Goal: Task Accomplishment & Management: Complete application form

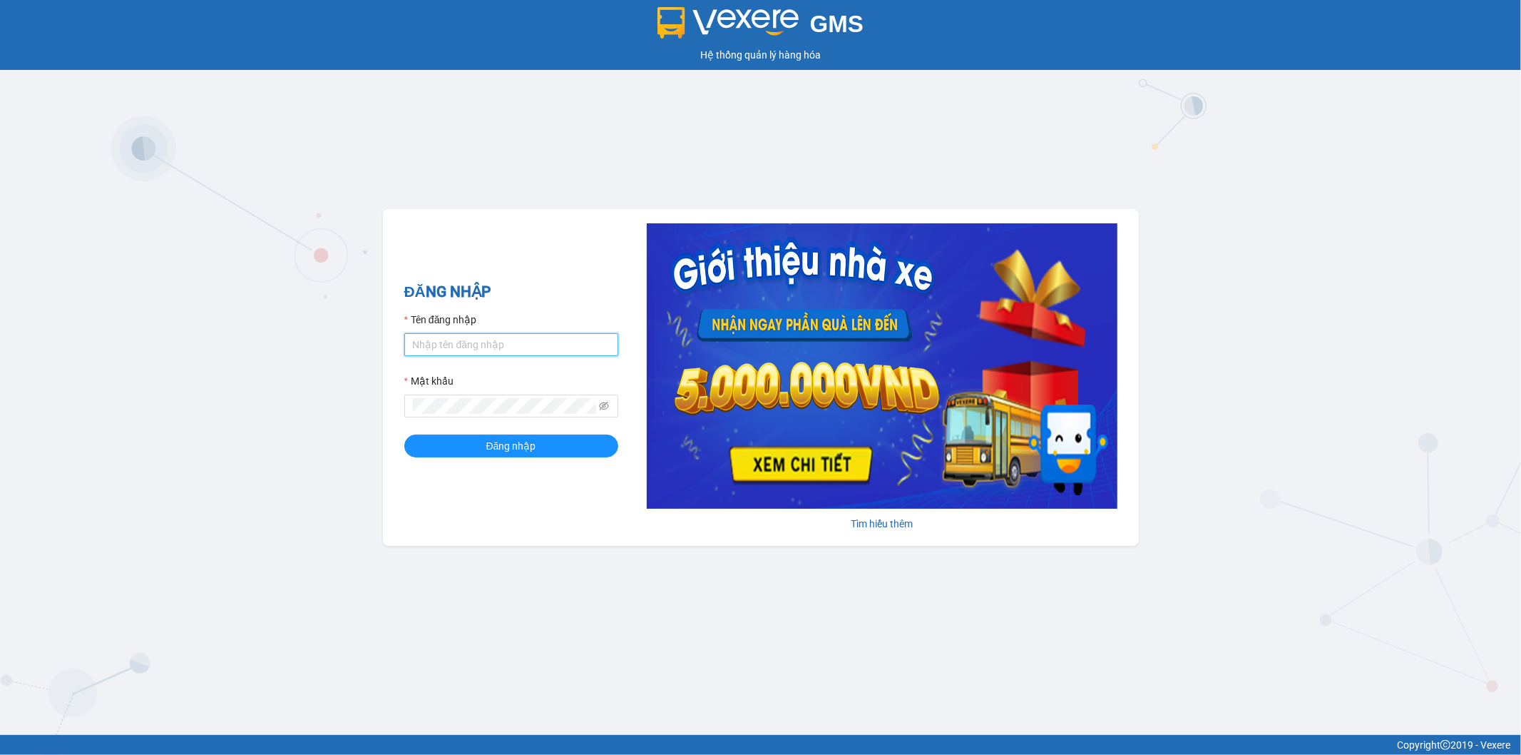
click at [459, 340] on input "Tên đăng nhập" at bounding box center [511, 344] width 214 height 23
type input "kienbinh.[PERSON_NAME]"
click at [404, 434] on button "Đăng nhập" at bounding box center [511, 445] width 214 height 23
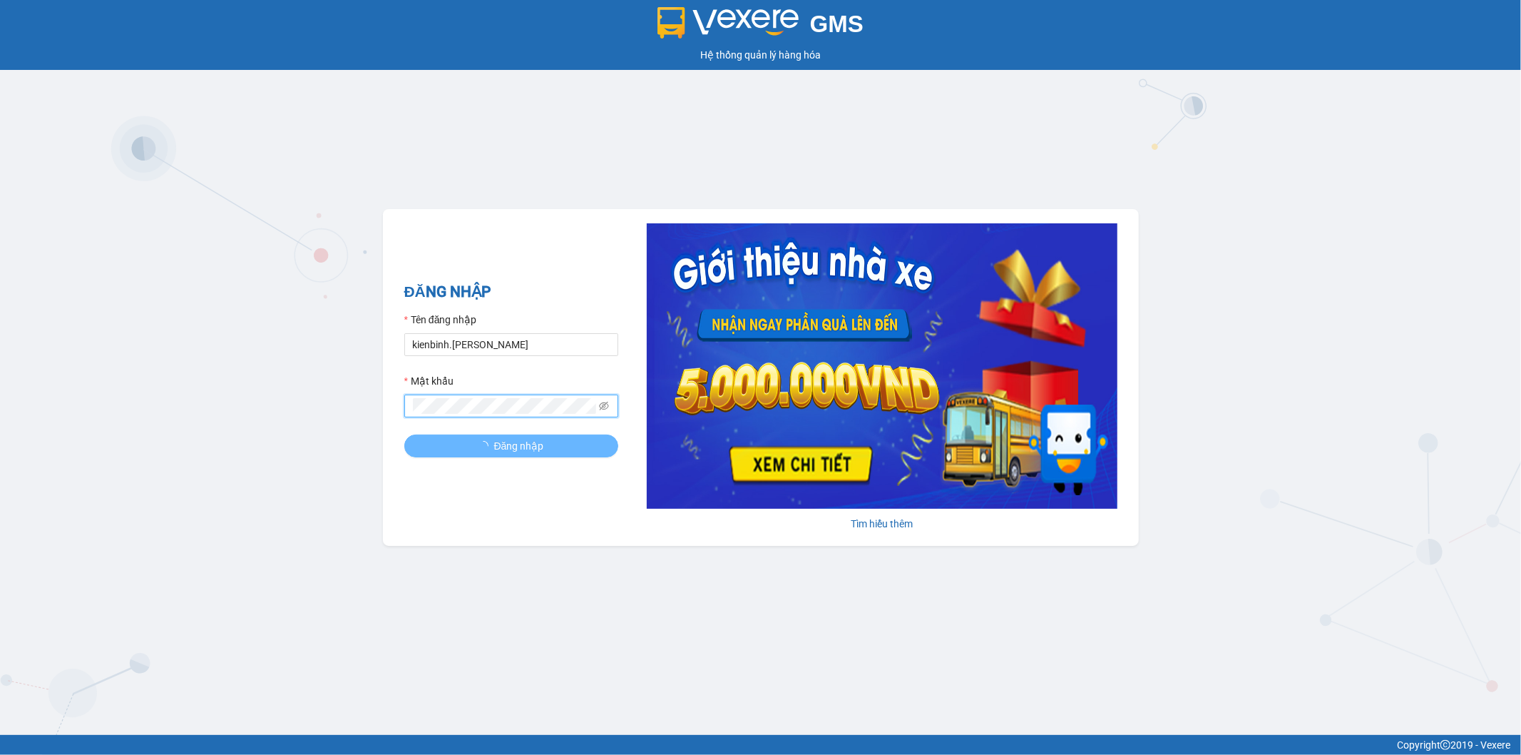
click at [404, 434] on button "Đăng nhập" at bounding box center [511, 445] width 214 height 23
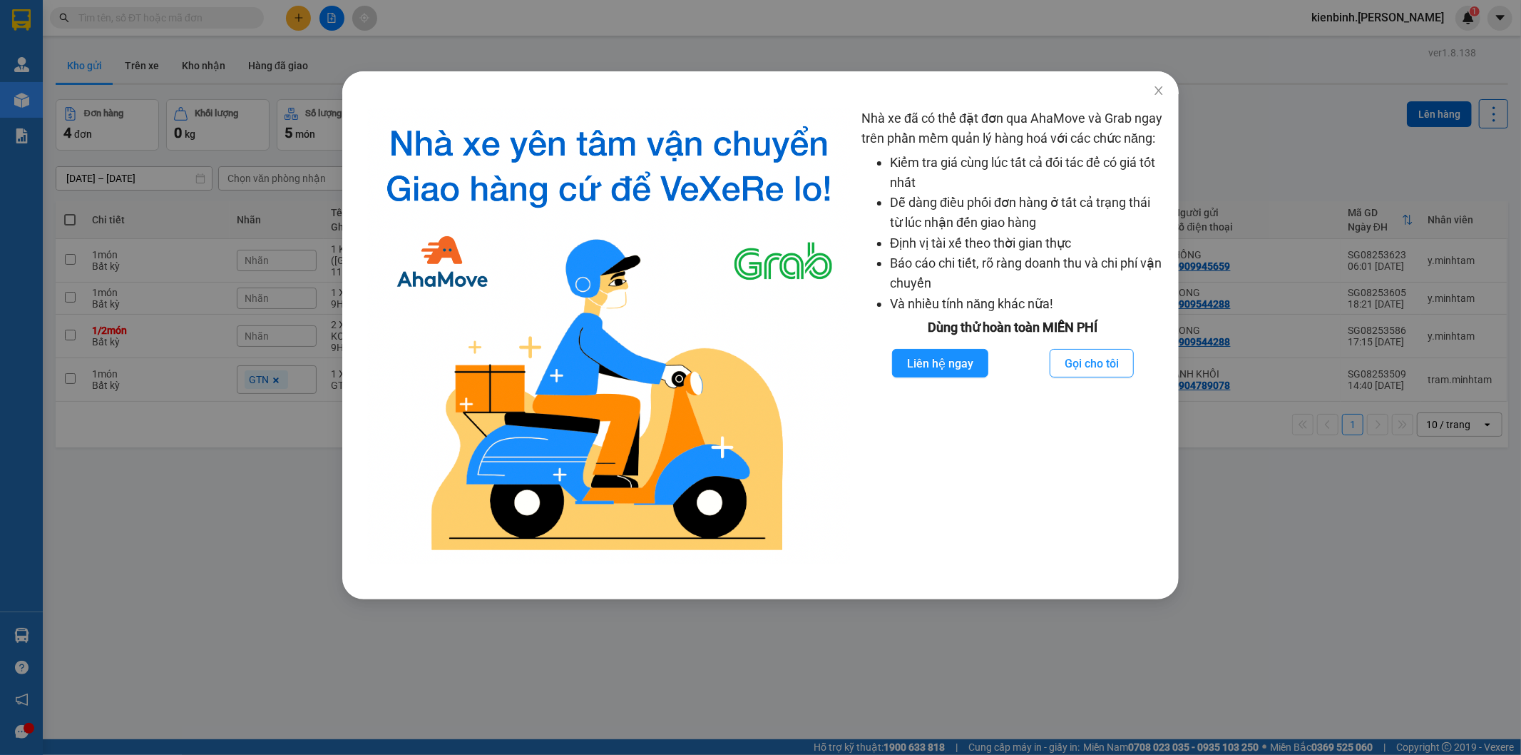
drag, startPoint x: 631, startPoint y: 717, endPoint x: 700, endPoint y: 623, distance: 116.8
click at [638, 698] on div "Nhà xe đã có thể đặt đơn qua AhaMove và Grab ngay trên phần mềm quản lý hàng ho…" at bounding box center [760, 377] width 1521 height 755
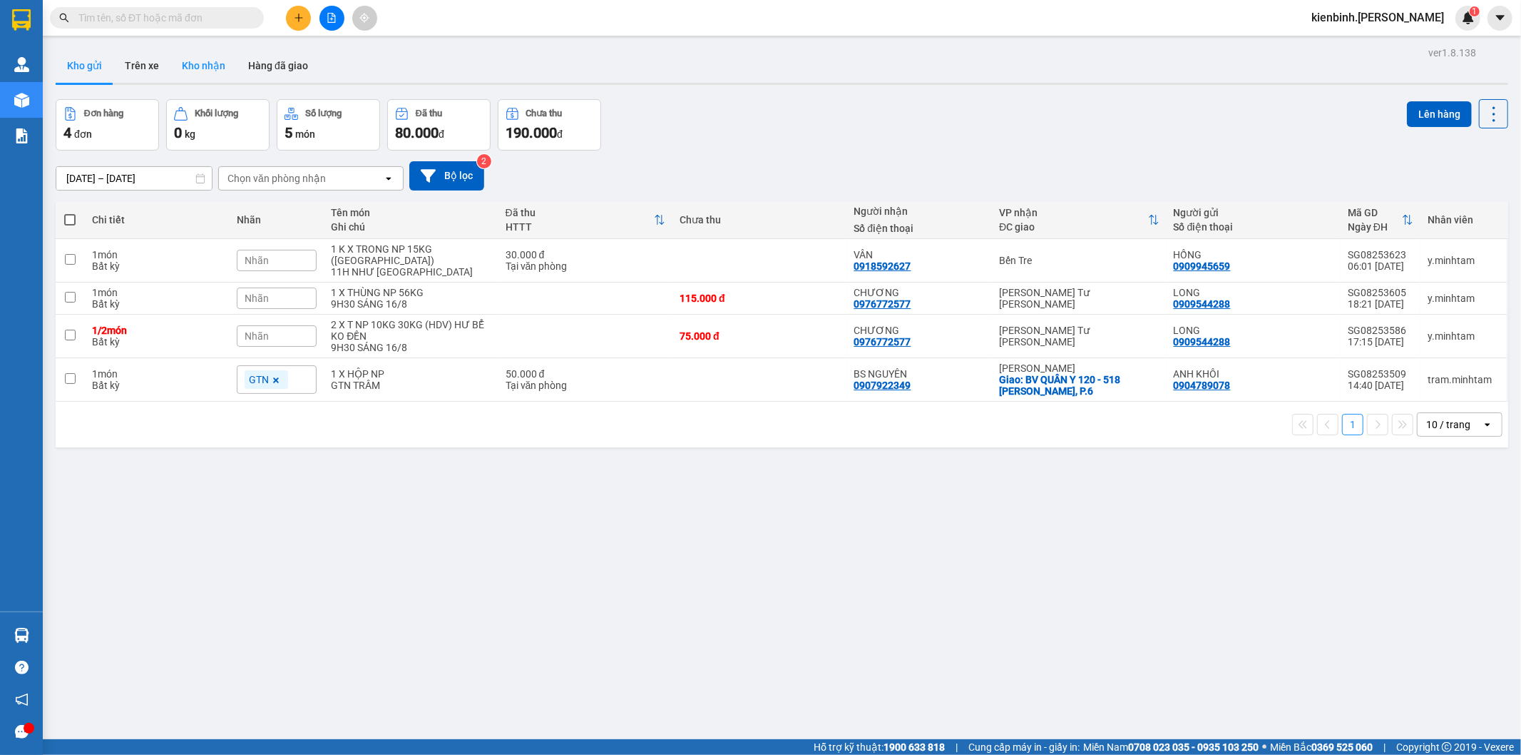
click at [188, 64] on button "Kho nhận" at bounding box center [203, 66] width 66 height 34
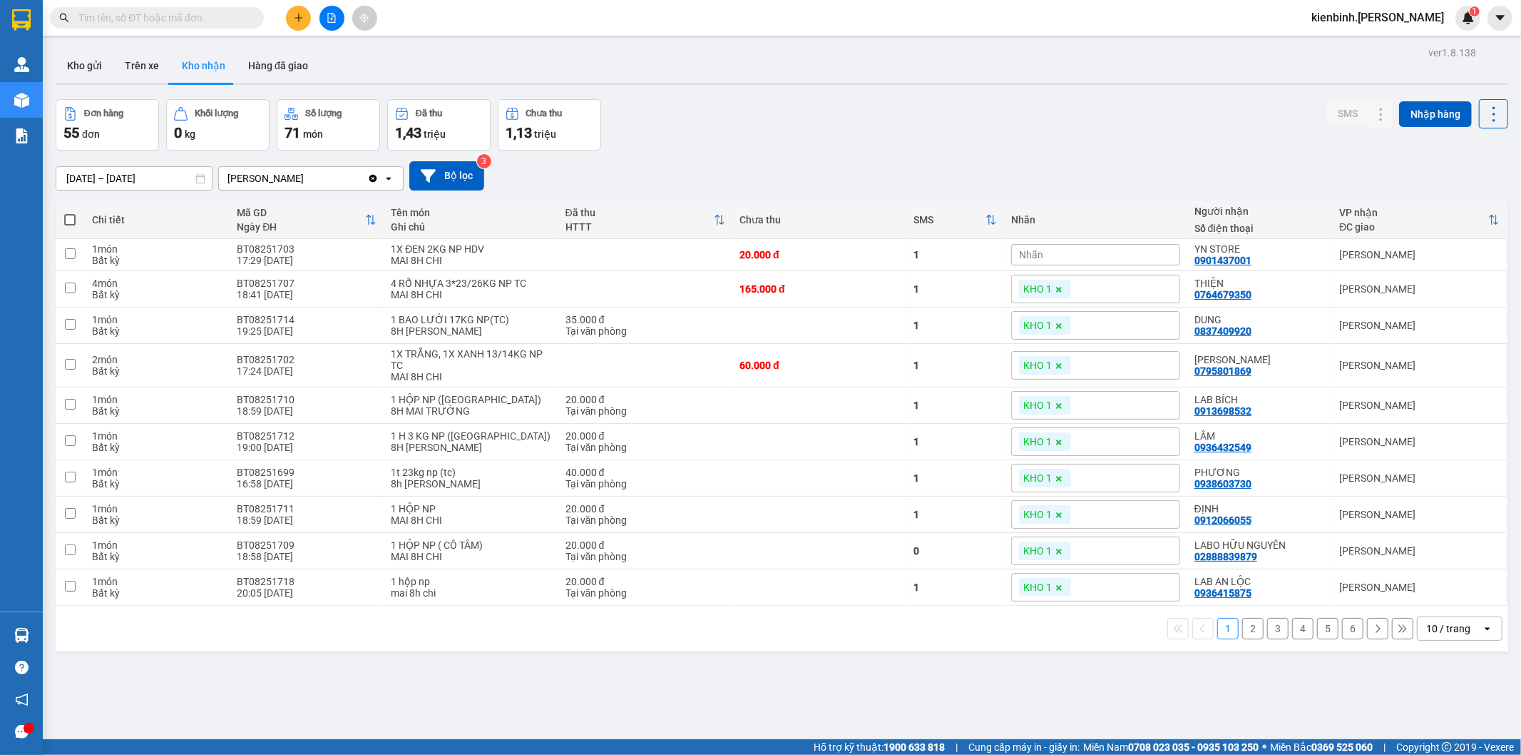
click at [1485, 633] on div "open" at bounding box center [1492, 628] width 20 height 23
click at [1464, 608] on div "100 / trang" at bounding box center [1448, 600] width 86 height 26
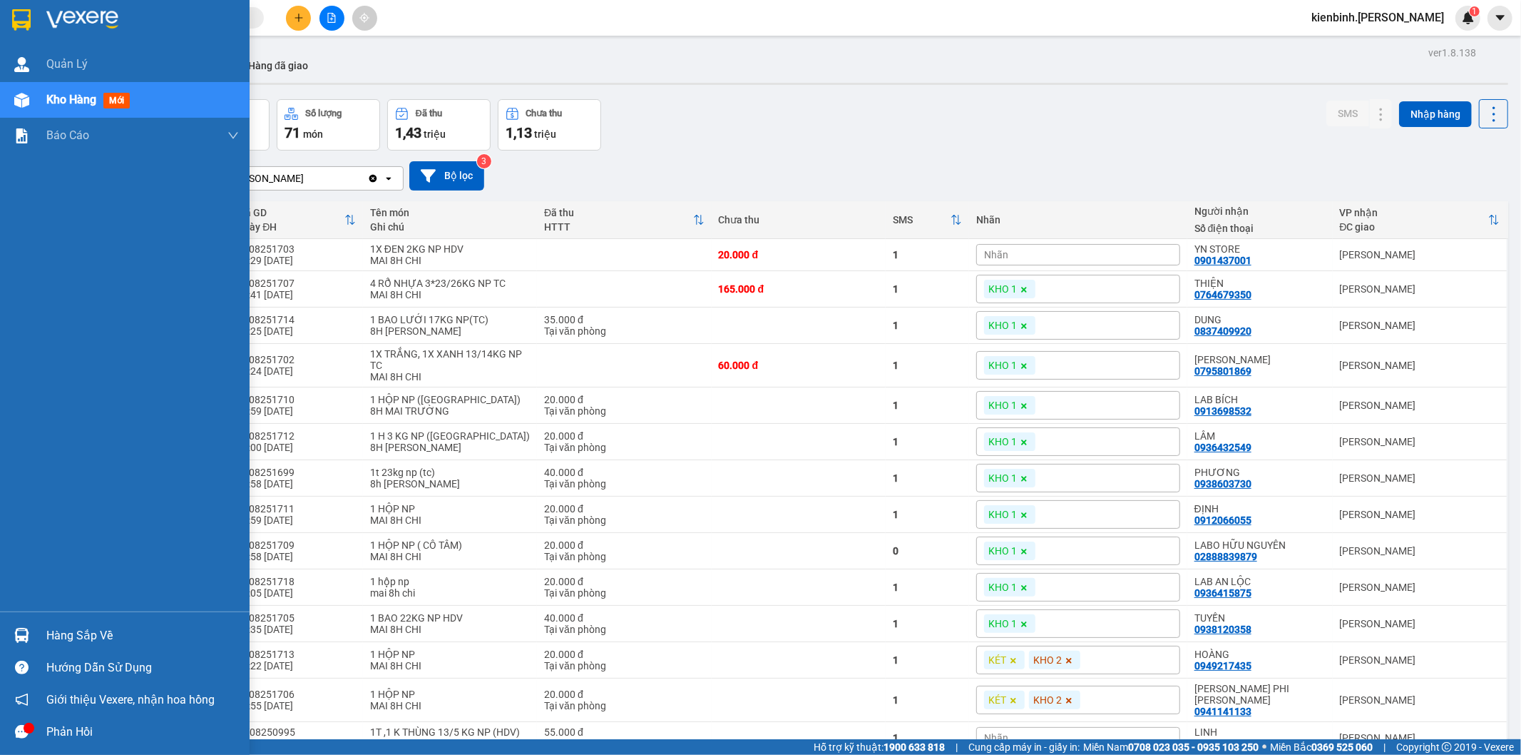
click at [73, 633] on div "Hàng sắp về" at bounding box center [142, 635] width 193 height 21
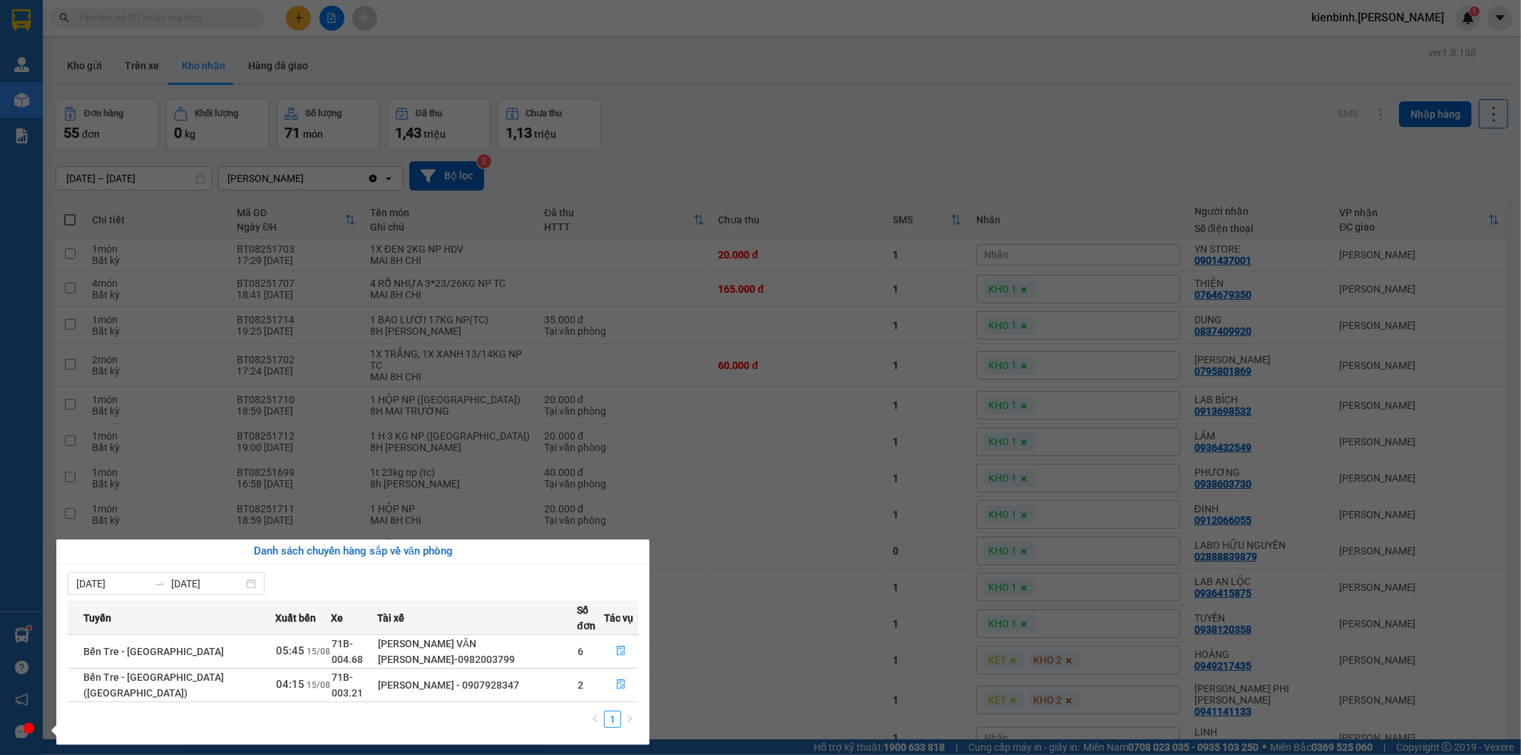
click at [834, 350] on section "Kết quả [PERSON_NAME] ( 0 ) Bộ lọc No Data kienbinh.[PERSON_NAME] 1 [PERSON_NAM…" at bounding box center [760, 377] width 1521 height 755
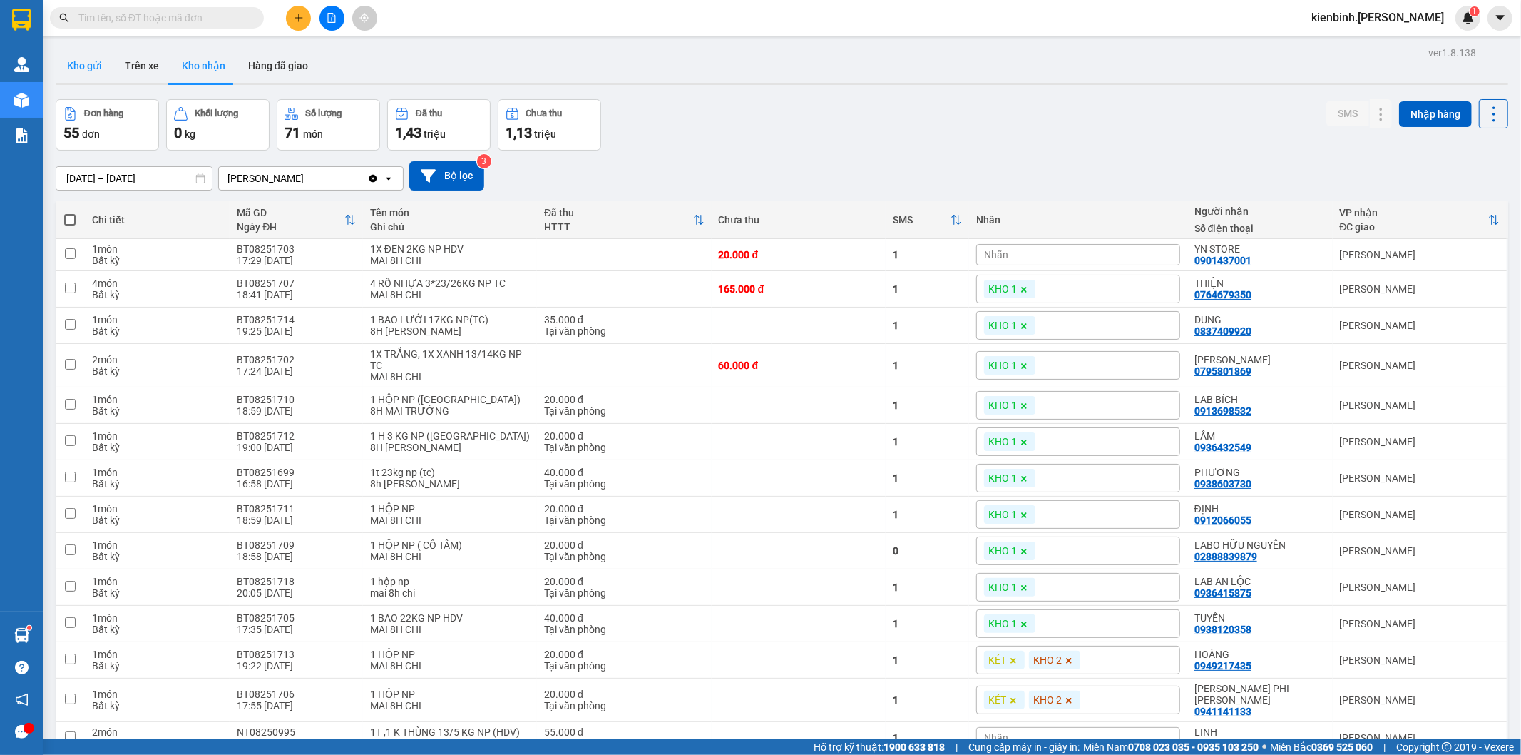
click at [93, 68] on button "Kho gửi" at bounding box center [85, 66] width 58 height 34
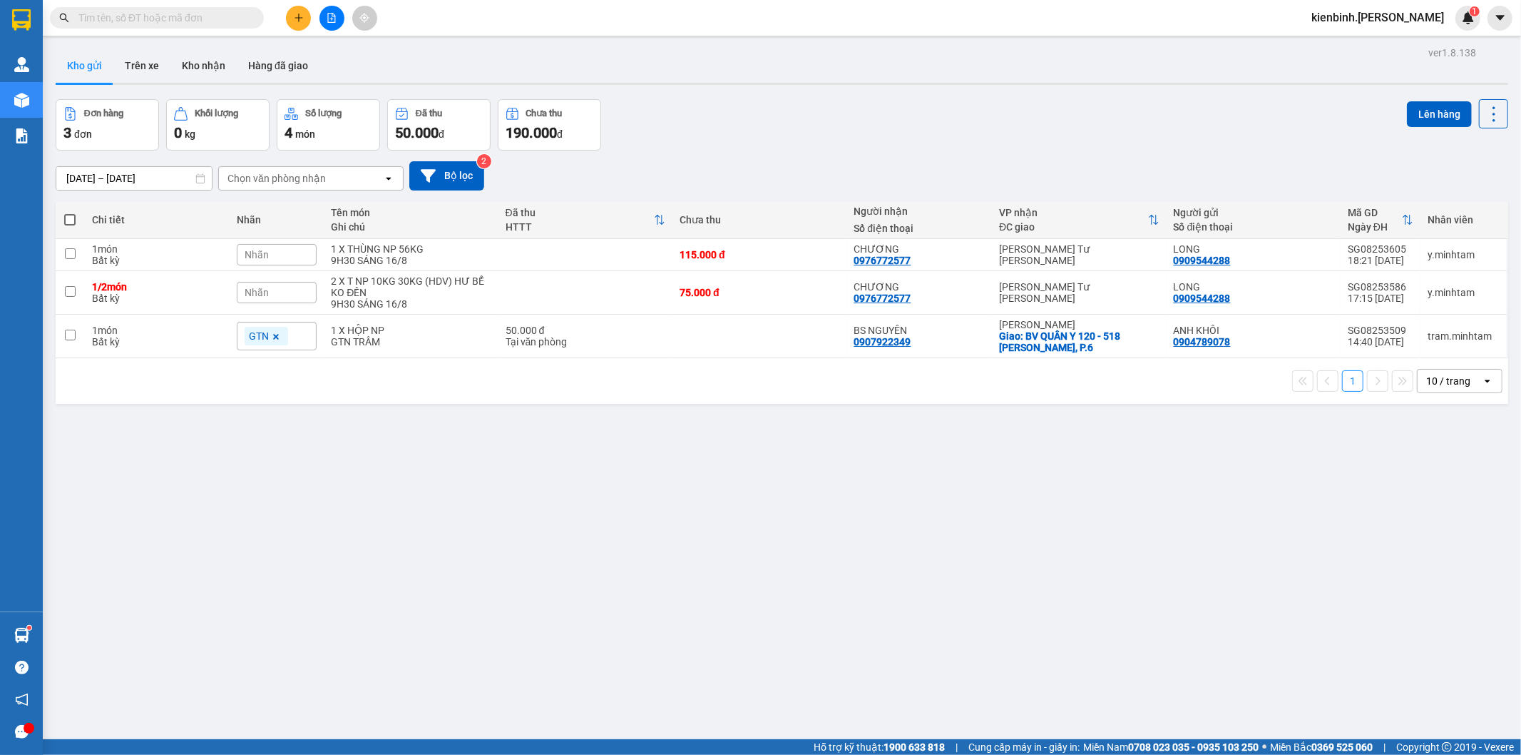
click at [1482, 384] on icon "open" at bounding box center [1487, 380] width 11 height 11
click at [1456, 541] on span "100 / trang" at bounding box center [1441, 541] width 51 height 14
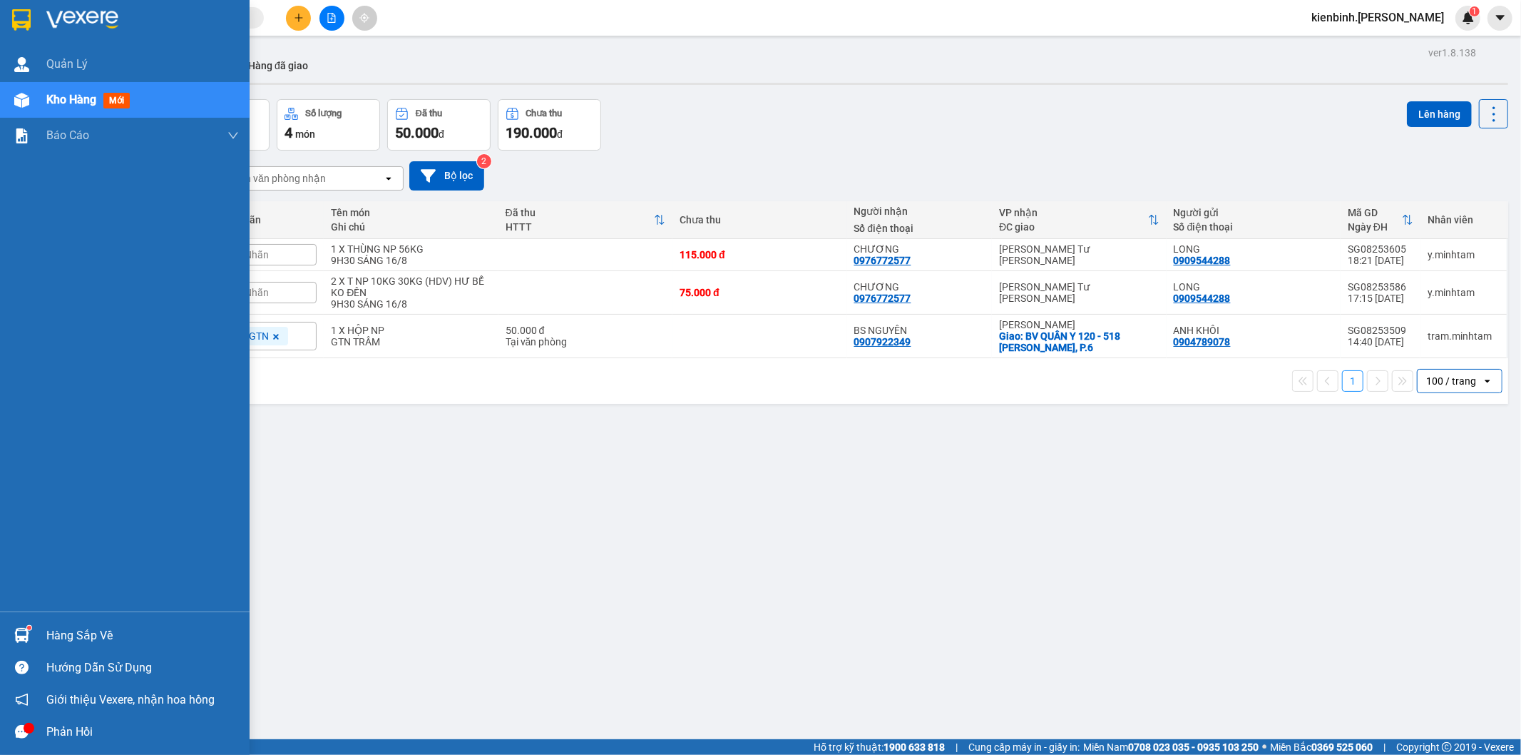
click at [86, 632] on div "Hàng sắp về" at bounding box center [142, 635] width 193 height 21
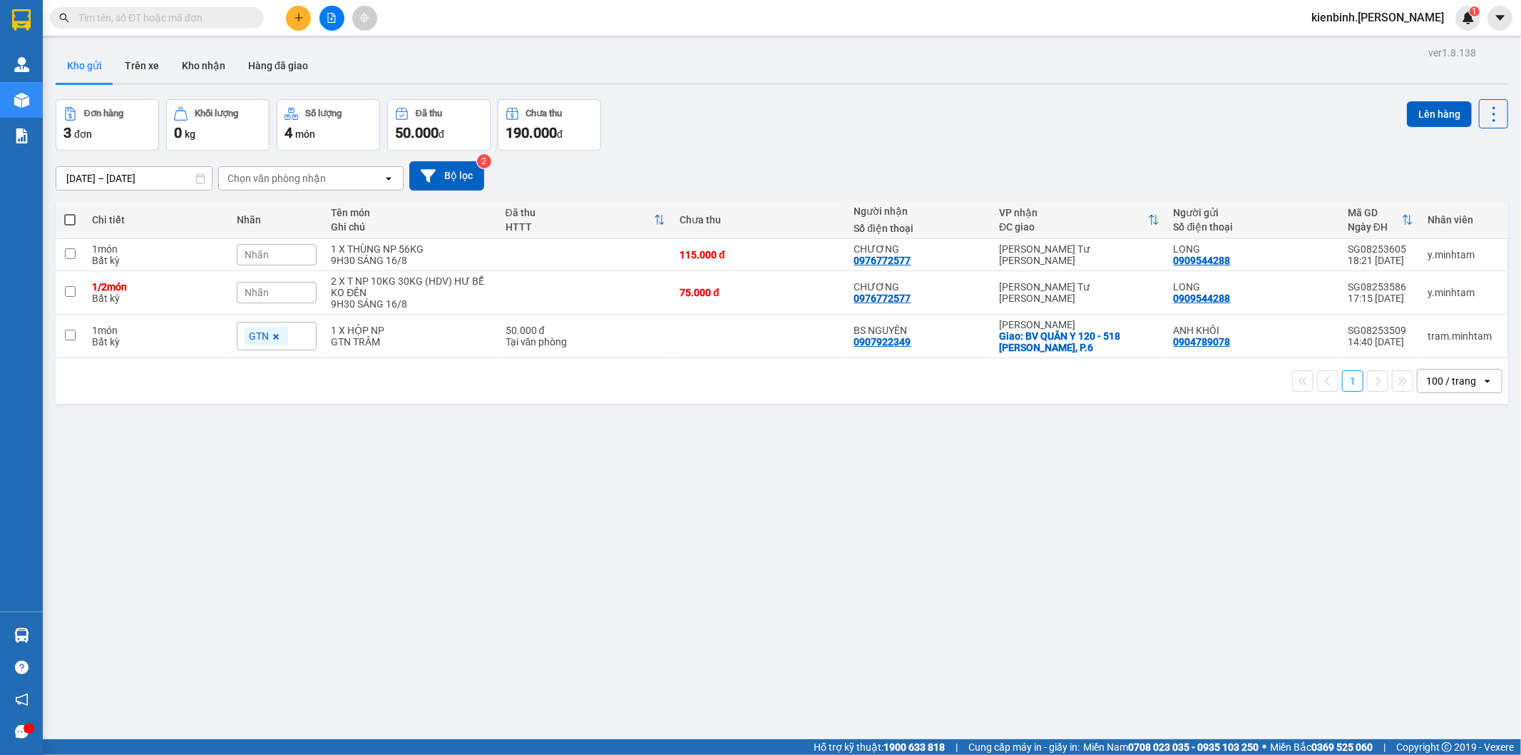
click at [1245, 491] on section "Kết quả [PERSON_NAME] ( 0 ) Bộ lọc No Data kienbinh.[PERSON_NAME] 1 [PERSON_NAM…" at bounding box center [760, 377] width 1521 height 755
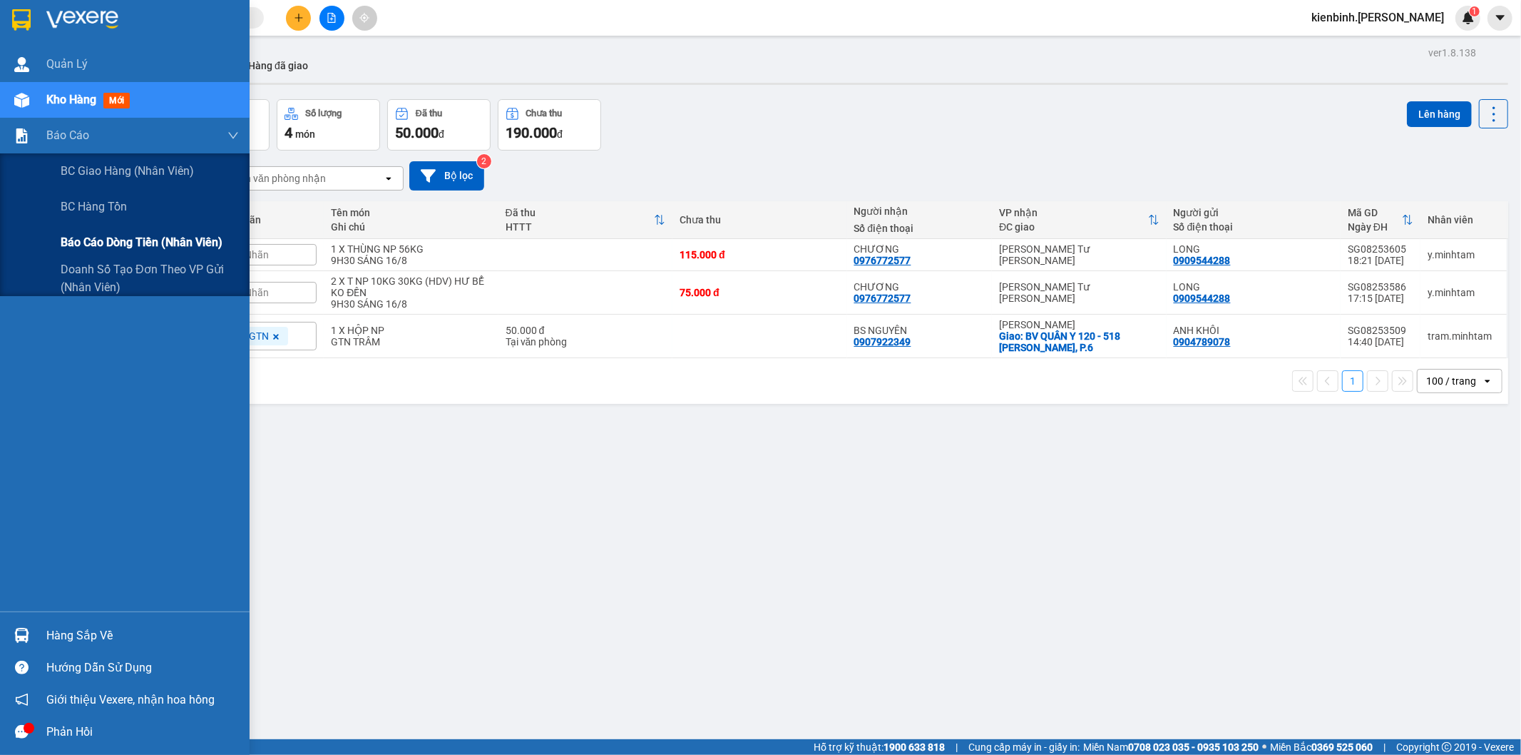
click at [103, 238] on span "Báo cáo dòng tiền (nhân viên)" at bounding box center [142, 242] width 162 height 18
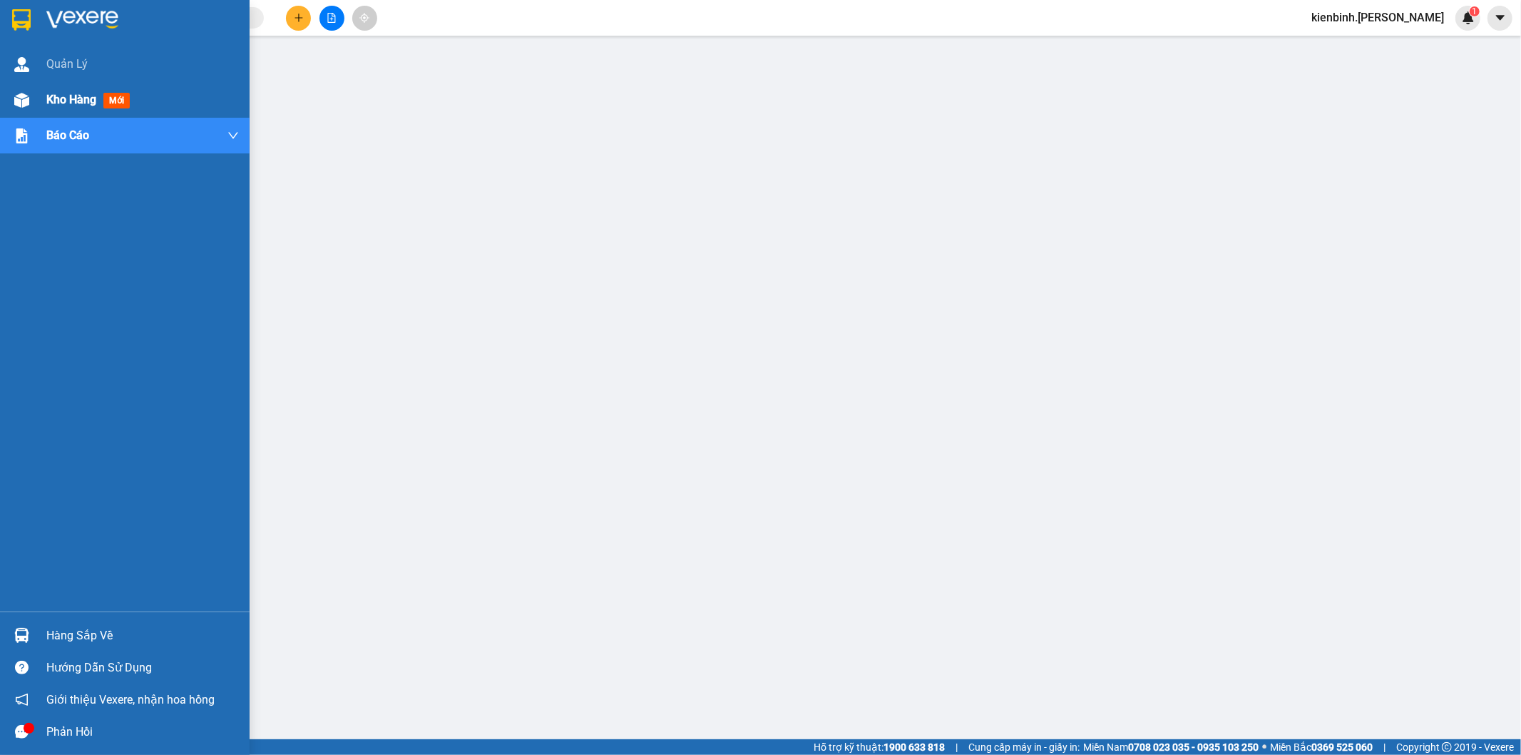
click at [113, 98] on span "mới" at bounding box center [116, 101] width 26 height 16
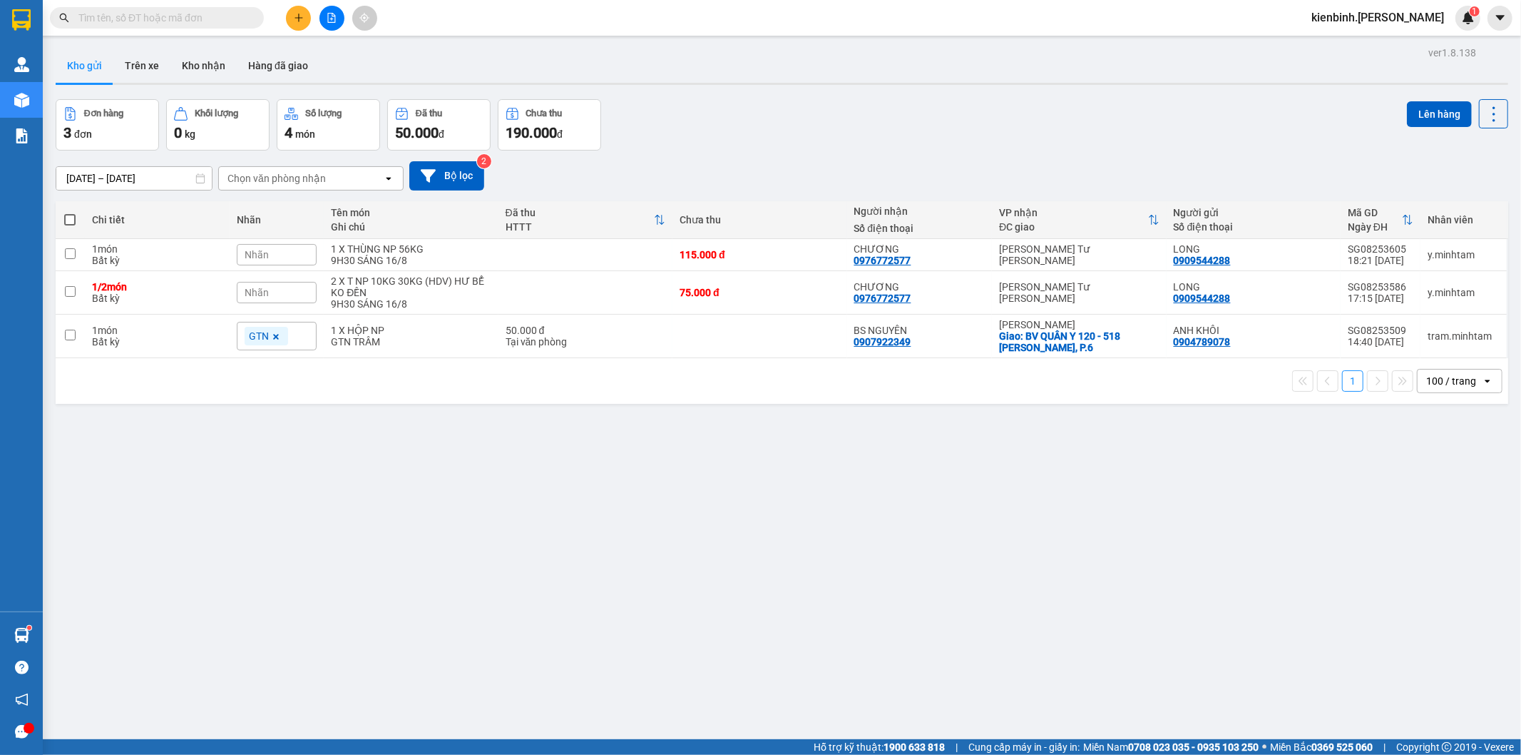
click at [138, 238] on th "Chi tiết" at bounding box center [158, 220] width 146 height 38
drag, startPoint x: 1356, startPoint y: 22, endPoint x: 1366, endPoint y: 26, distance: 10.6
click at [1359, 23] on span "kienbinh.[PERSON_NAME]" at bounding box center [1377, 18] width 155 height 18
click at [1374, 46] on span "Đăng xuất" at bounding box center [1405, 44] width 86 height 16
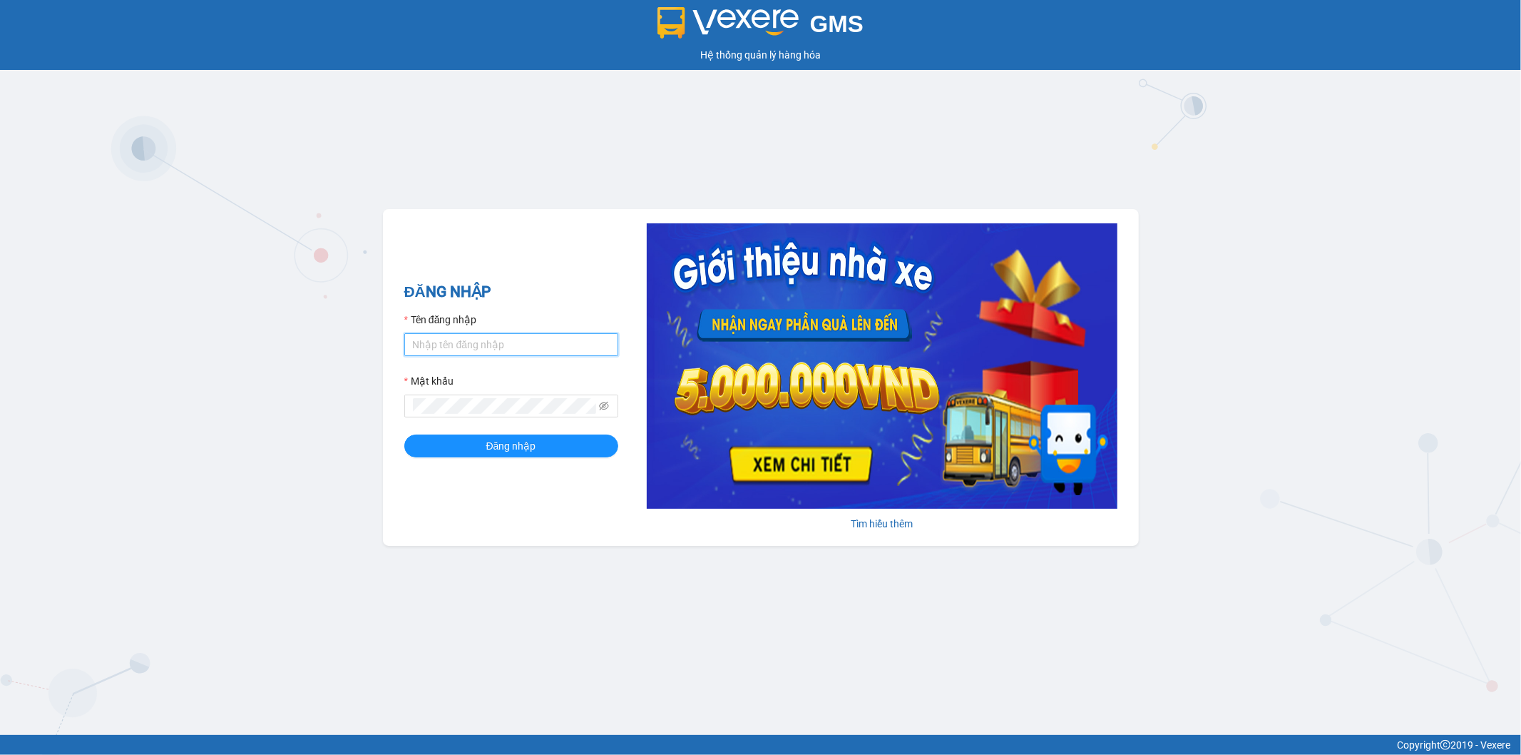
click at [424, 352] on input "Tên đăng nhập" at bounding box center [511, 344] width 214 height 23
type input "y.minhtam"
click at [604, 407] on icon "eye-invisible" at bounding box center [605, 406] width 10 height 9
click at [554, 449] on button "Đăng nhập" at bounding box center [511, 445] width 214 height 23
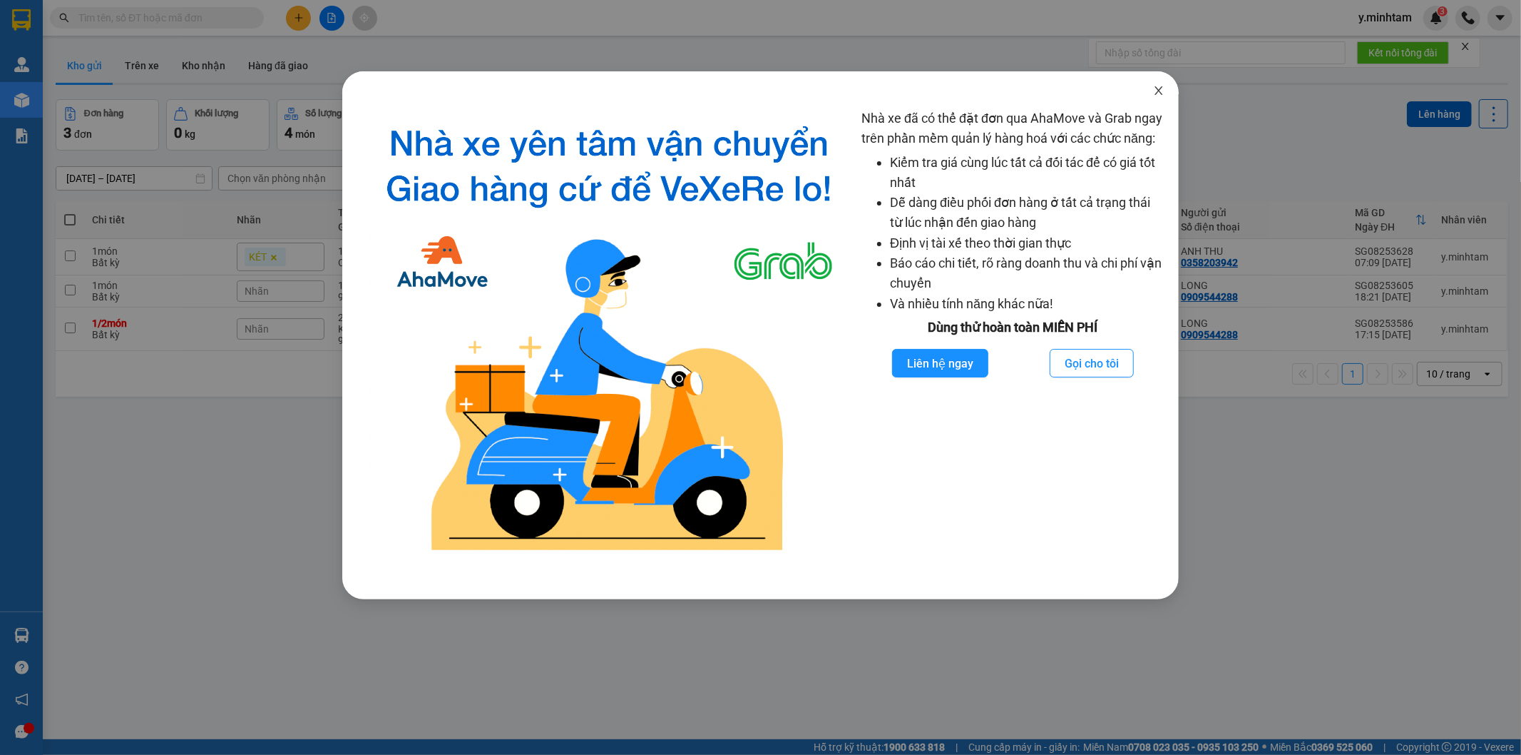
click at [1159, 91] on icon "close" at bounding box center [1159, 90] width 8 height 9
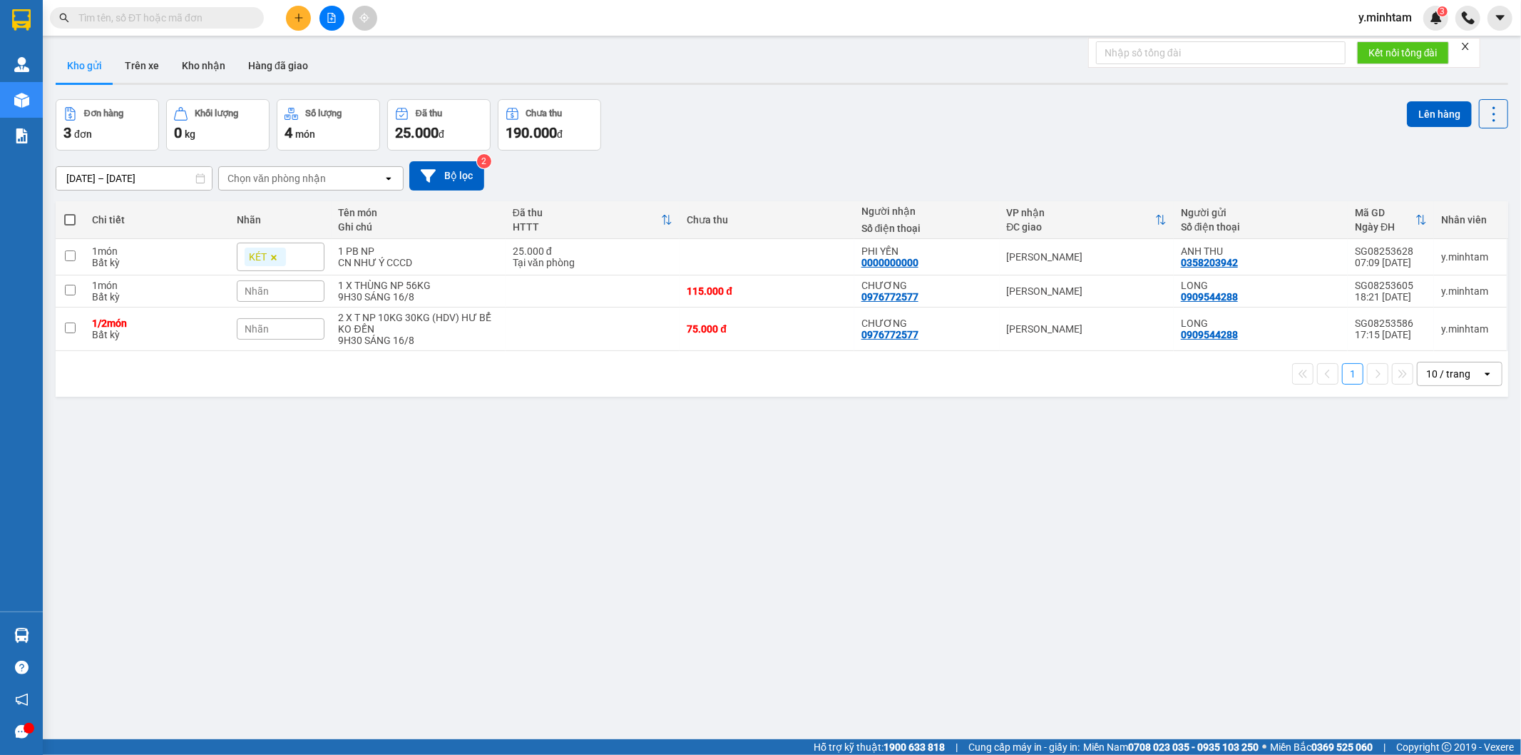
click at [298, 15] on icon "plus" at bounding box center [298, 18] width 1 height 8
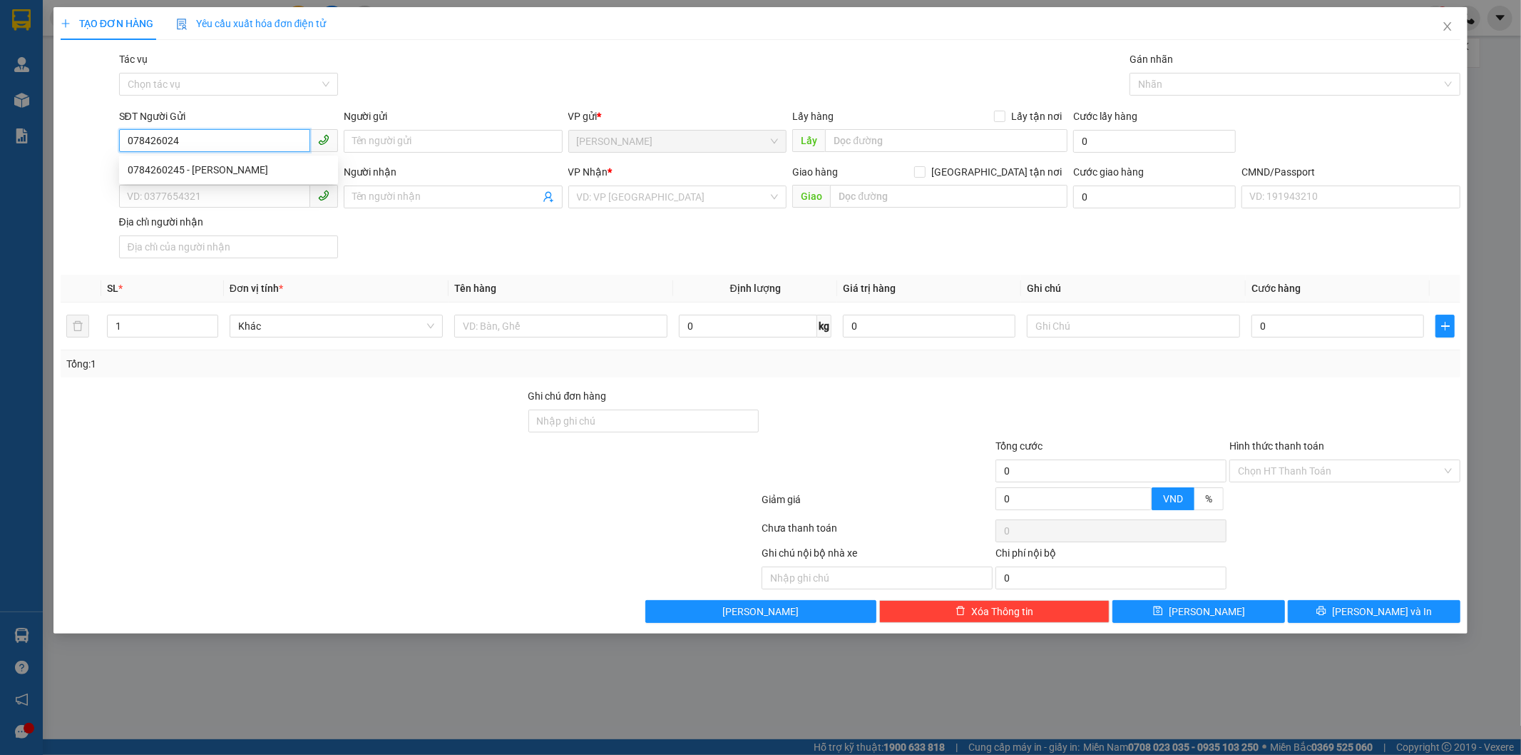
type input "0784260245"
click at [241, 170] on div "0784260245 - NHƯ QUANG" at bounding box center [229, 170] width 202 height 16
type input "NHƯ QUANG"
type input "0915969833"
type input "ÚT OANH"
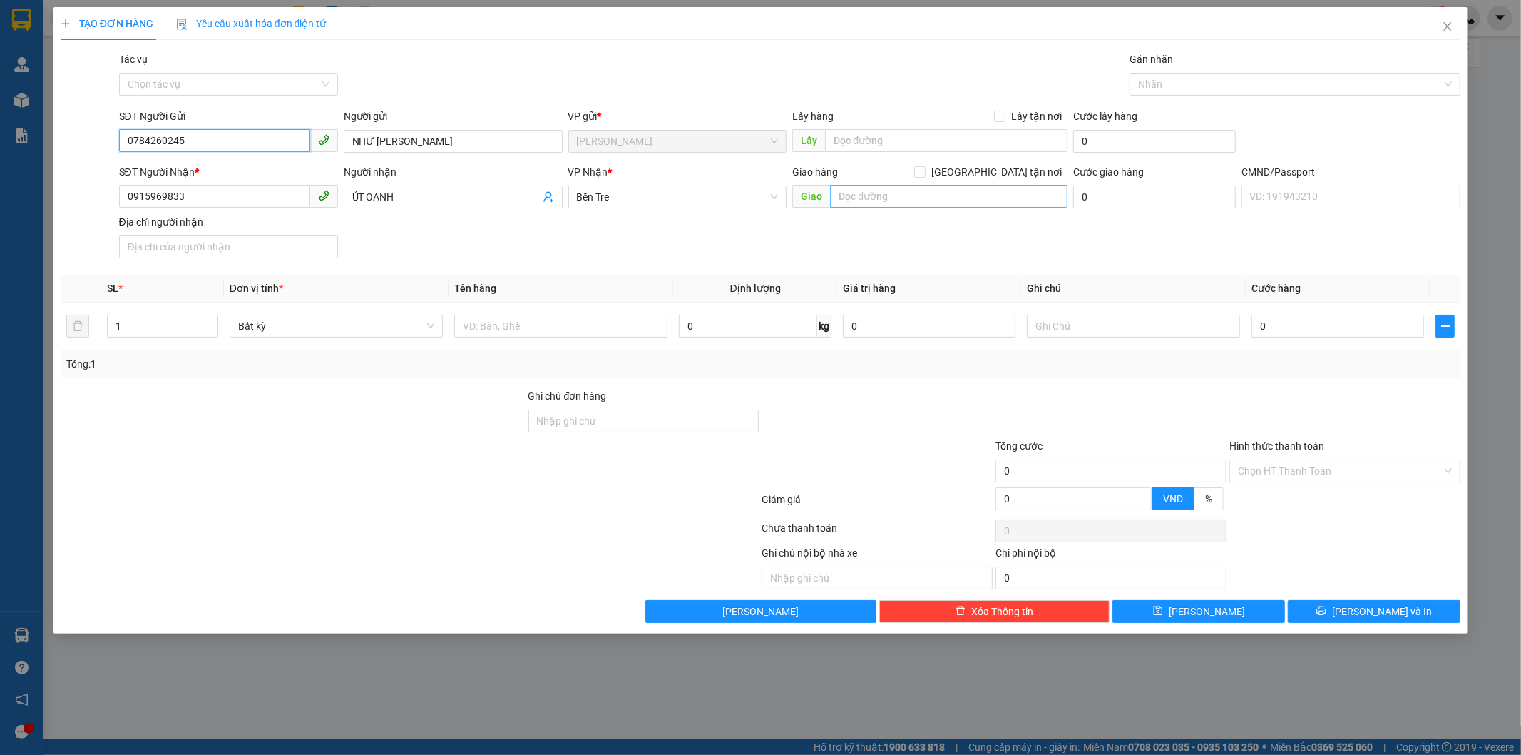
type input "0784260245"
click at [884, 195] on input "text" at bounding box center [949, 196] width 238 height 23
click at [994, 195] on input "105/2E AASP AN THUANX" at bounding box center [949, 196] width 238 height 23
type input "105/2E ẤP AN THUẬN XÃ MỸ THẠNH AN"
click at [996, 178] on label "Giao tận nơi" at bounding box center [990, 172] width 153 height 16
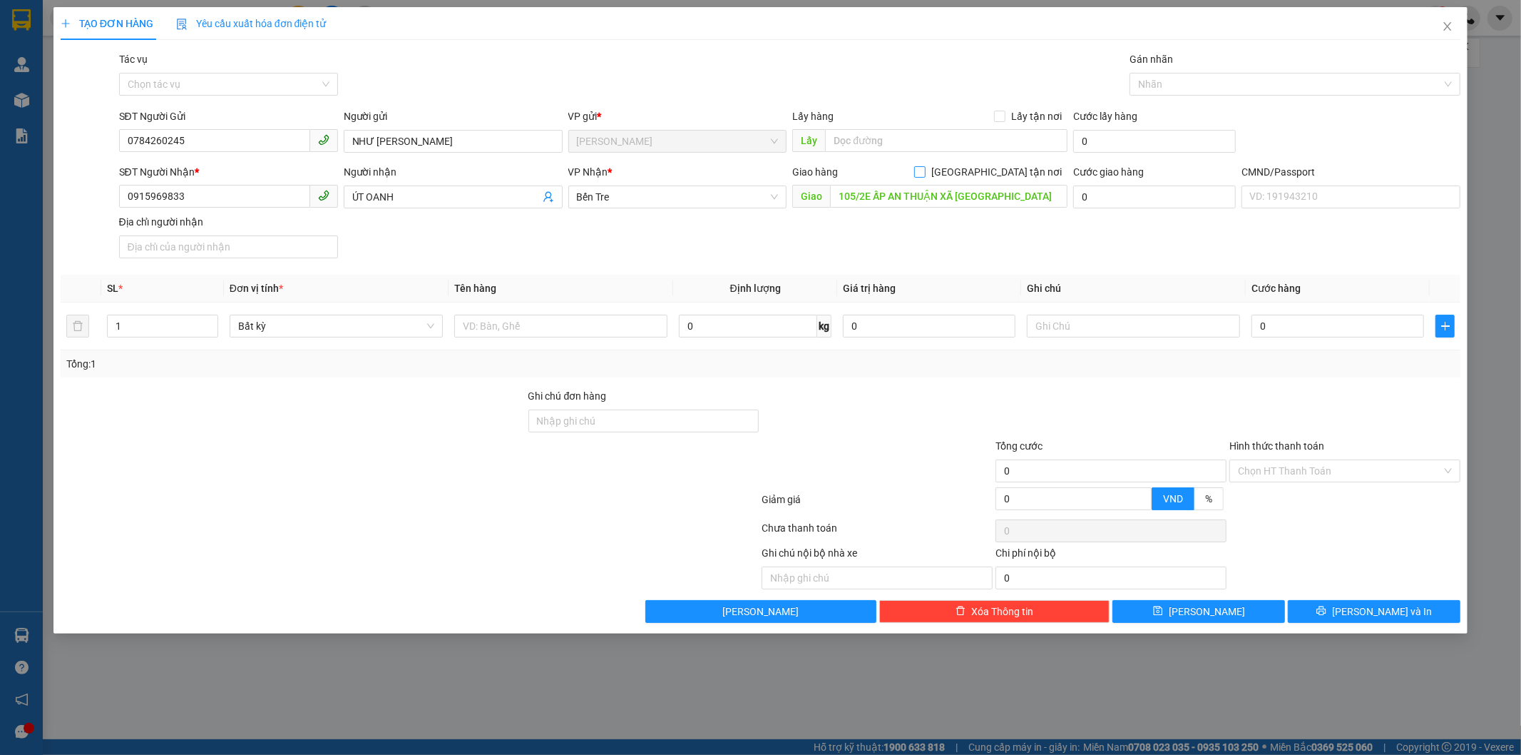
click at [924, 176] on input "Giao tận nơi" at bounding box center [919, 171] width 10 height 10
checkbox input "true"
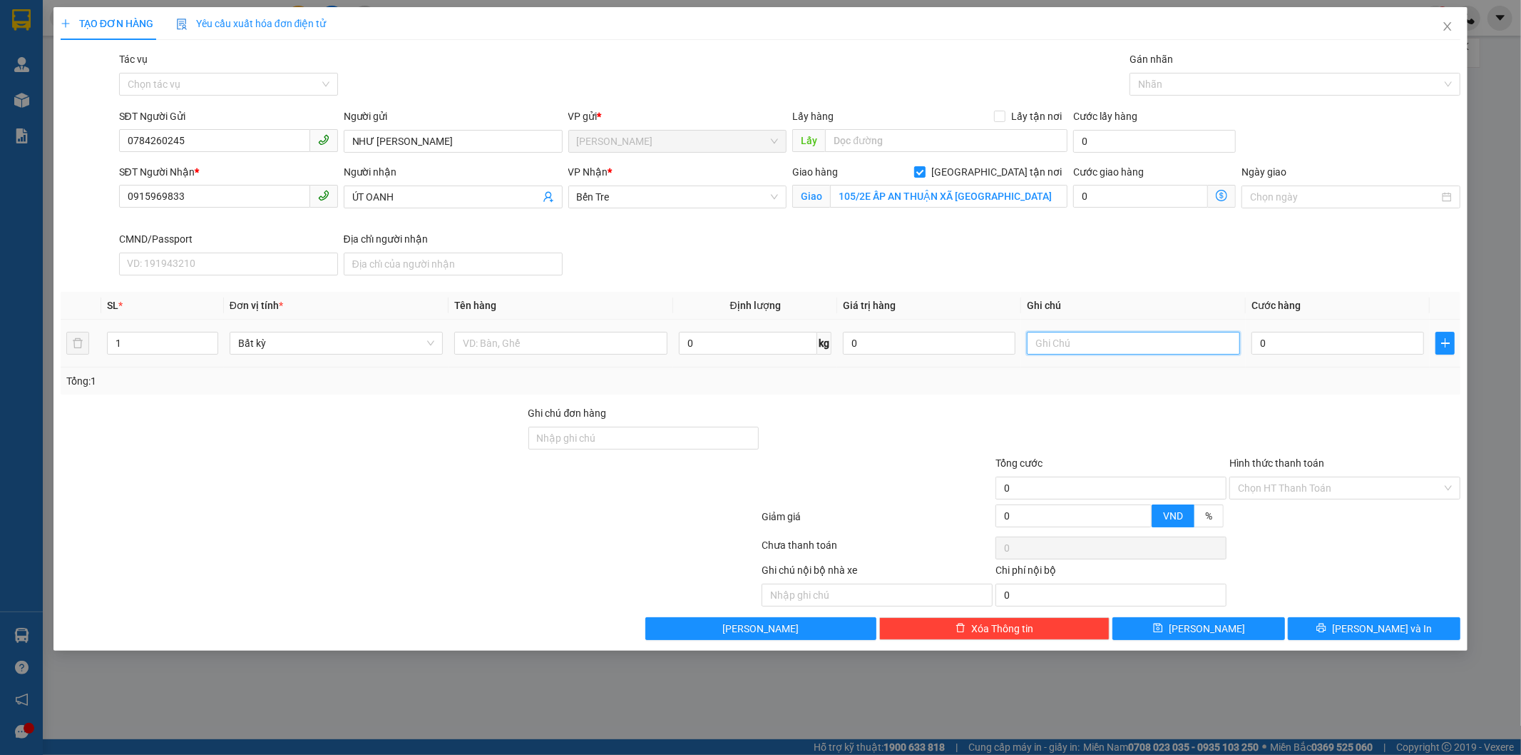
click at [1103, 347] on input "text" at bounding box center [1133, 343] width 213 height 23
type input "G"
type input "GTN PHÁT"
type input "3"
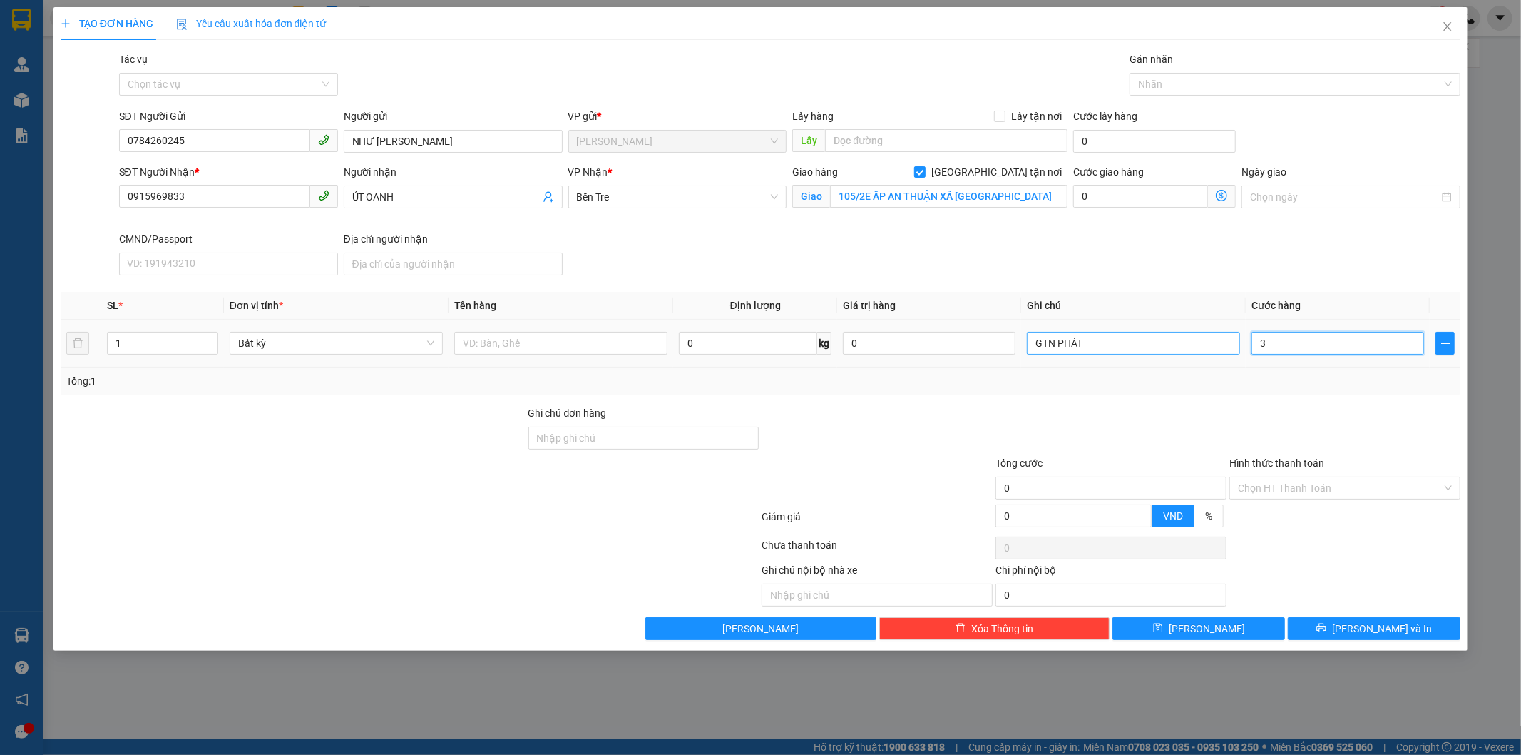
type input "3"
type input "30"
type input "30.000"
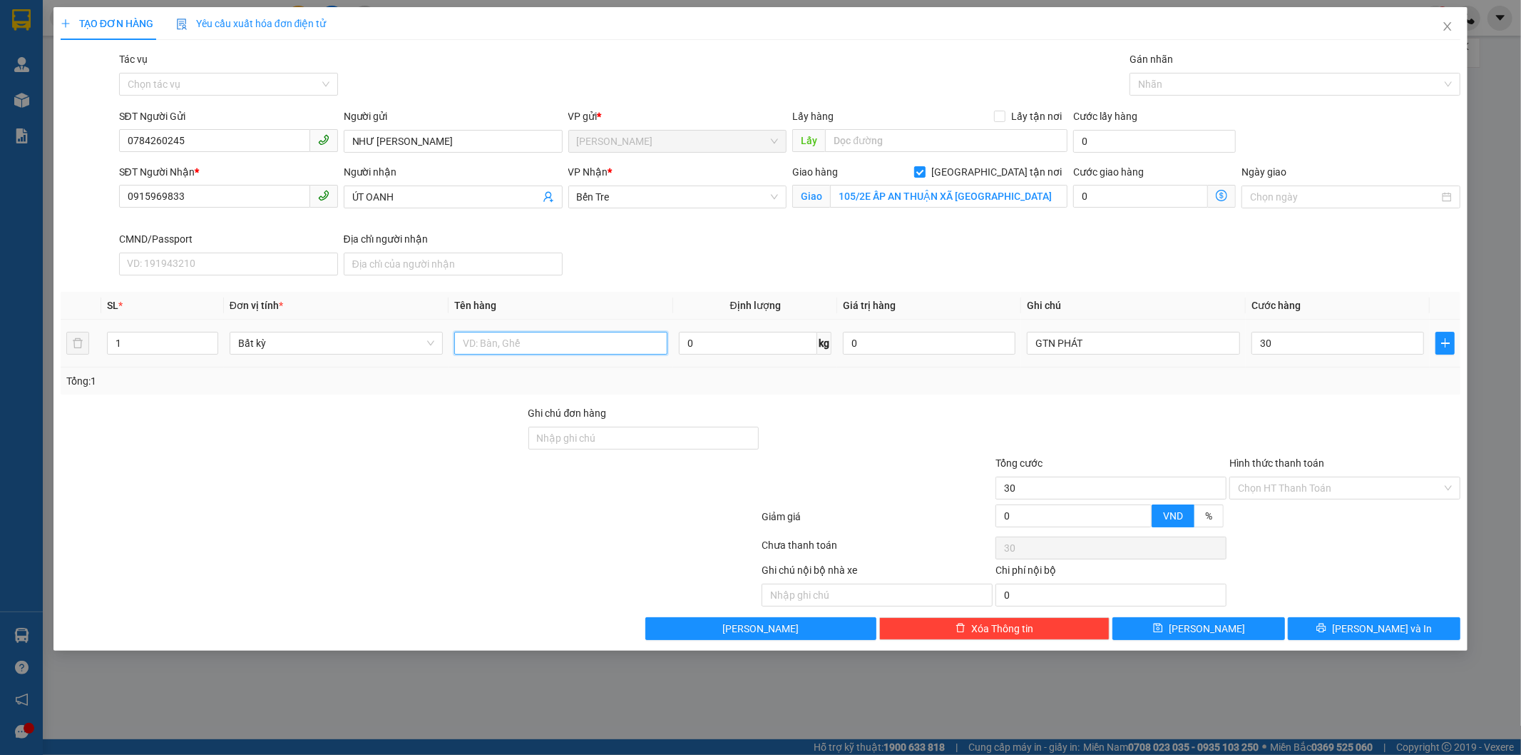
type input "30.000"
click at [514, 350] on input "text" at bounding box center [560, 343] width 213 height 23
click at [1133, 193] on input "0" at bounding box center [1140, 196] width 135 height 23
click at [521, 343] on input "text" at bounding box center [560, 343] width 213 height 23
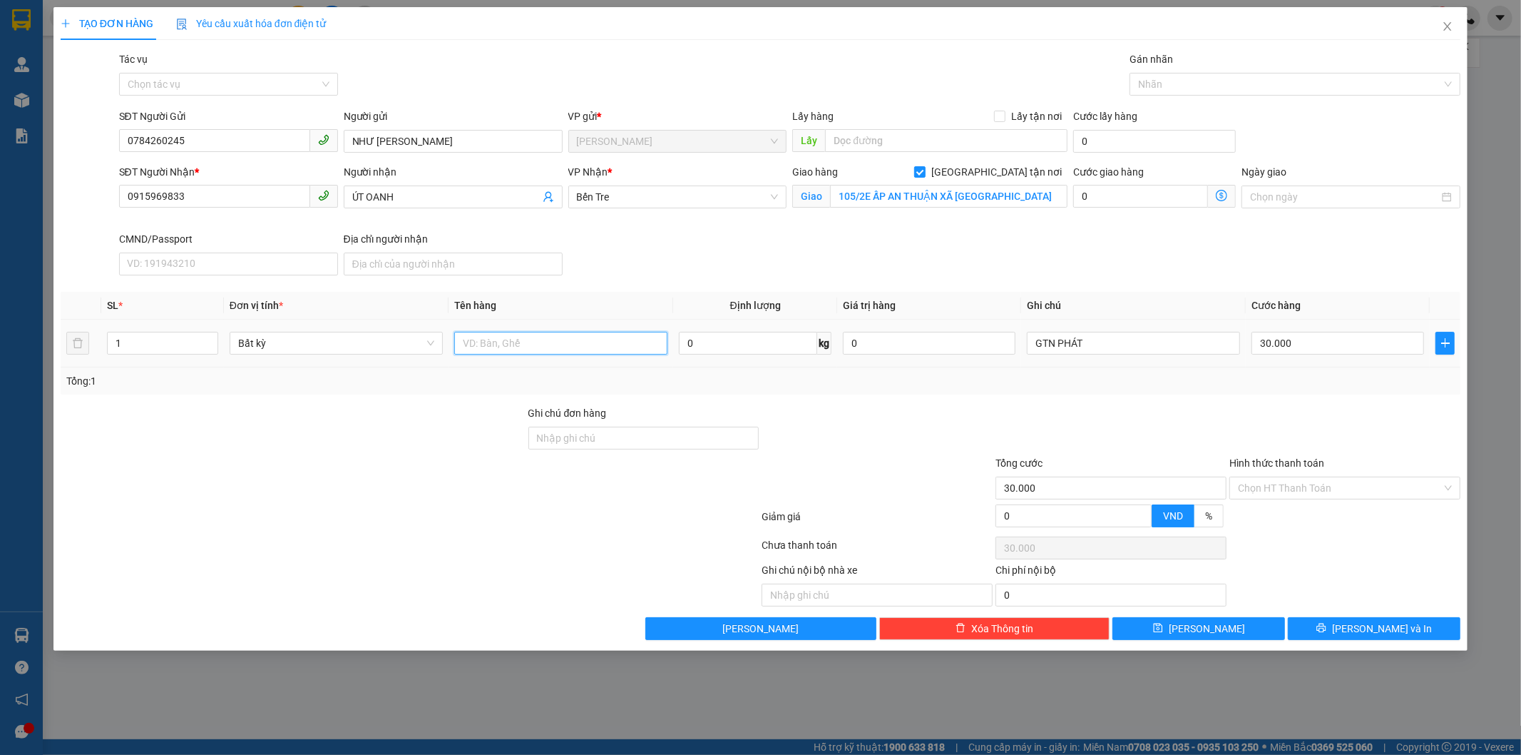
type input "Q"
type input "1 T NP"
click at [1139, 189] on input "0" at bounding box center [1140, 196] width 135 height 23
type input "30.008"
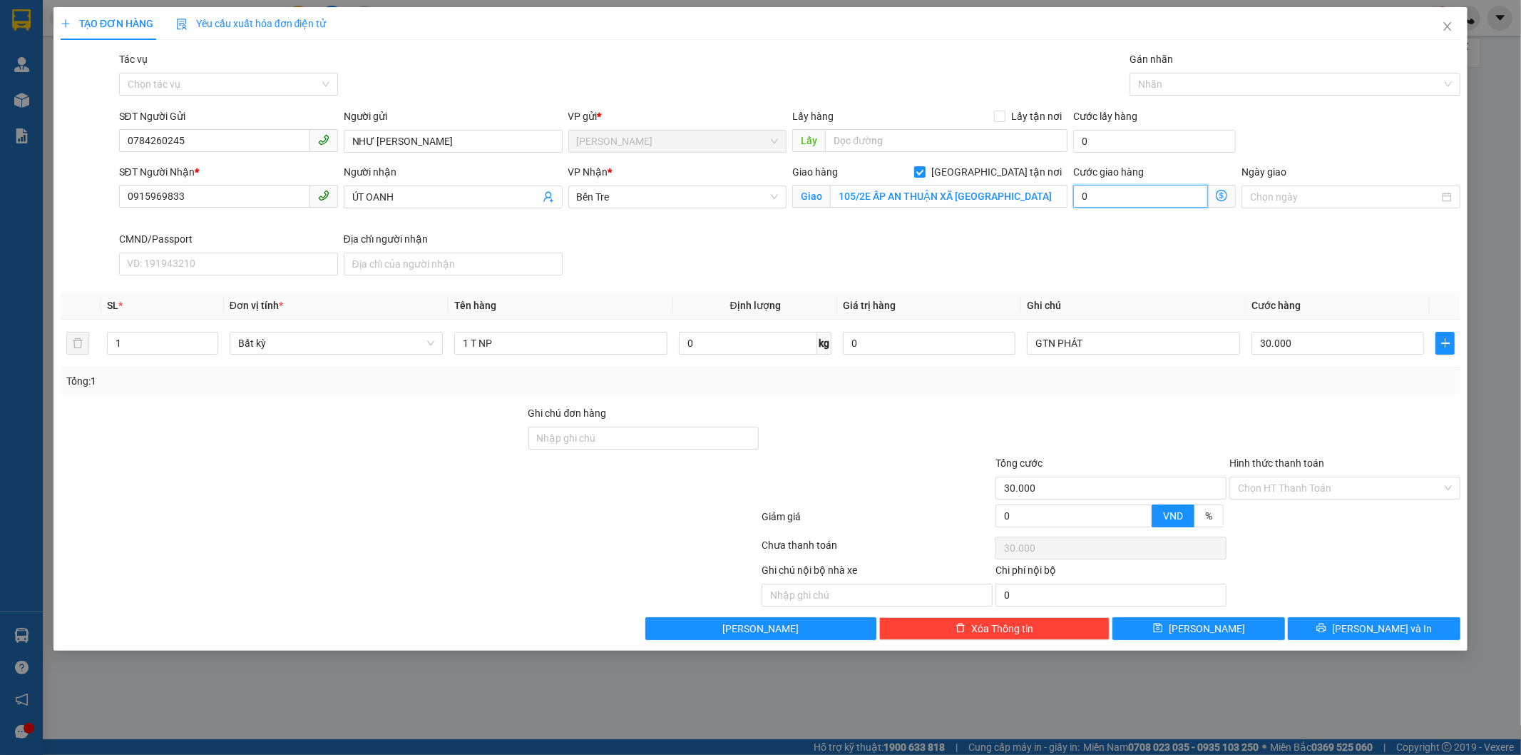
type input "8"
type input "30.080"
type input "80"
type input "110.000"
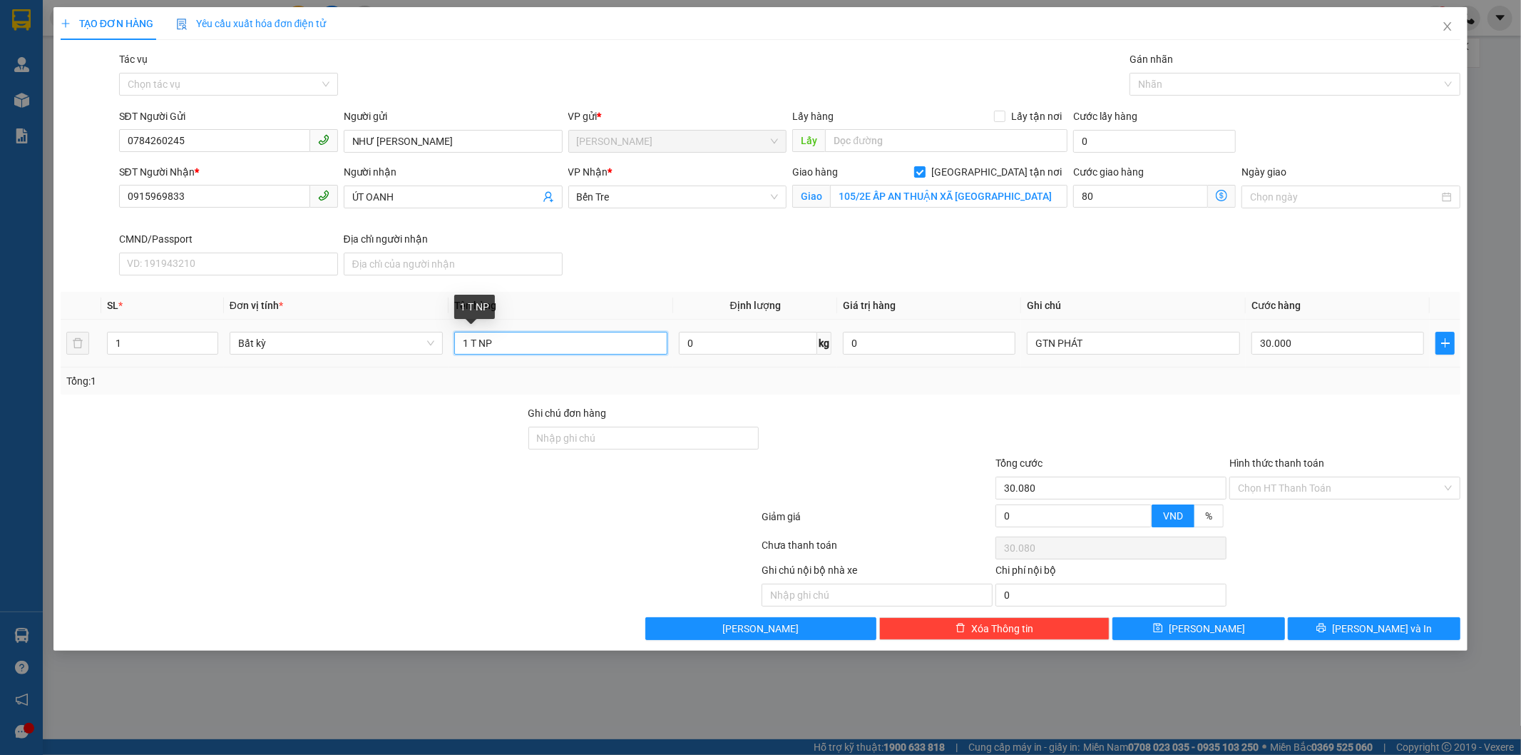
type input "110.000"
type input "80.000"
click at [626, 337] on input "1 T NP" at bounding box center [560, 343] width 213 height 23
type input "1 T NP 30KG"
click at [1019, 407] on div at bounding box center [1111, 430] width 234 height 50
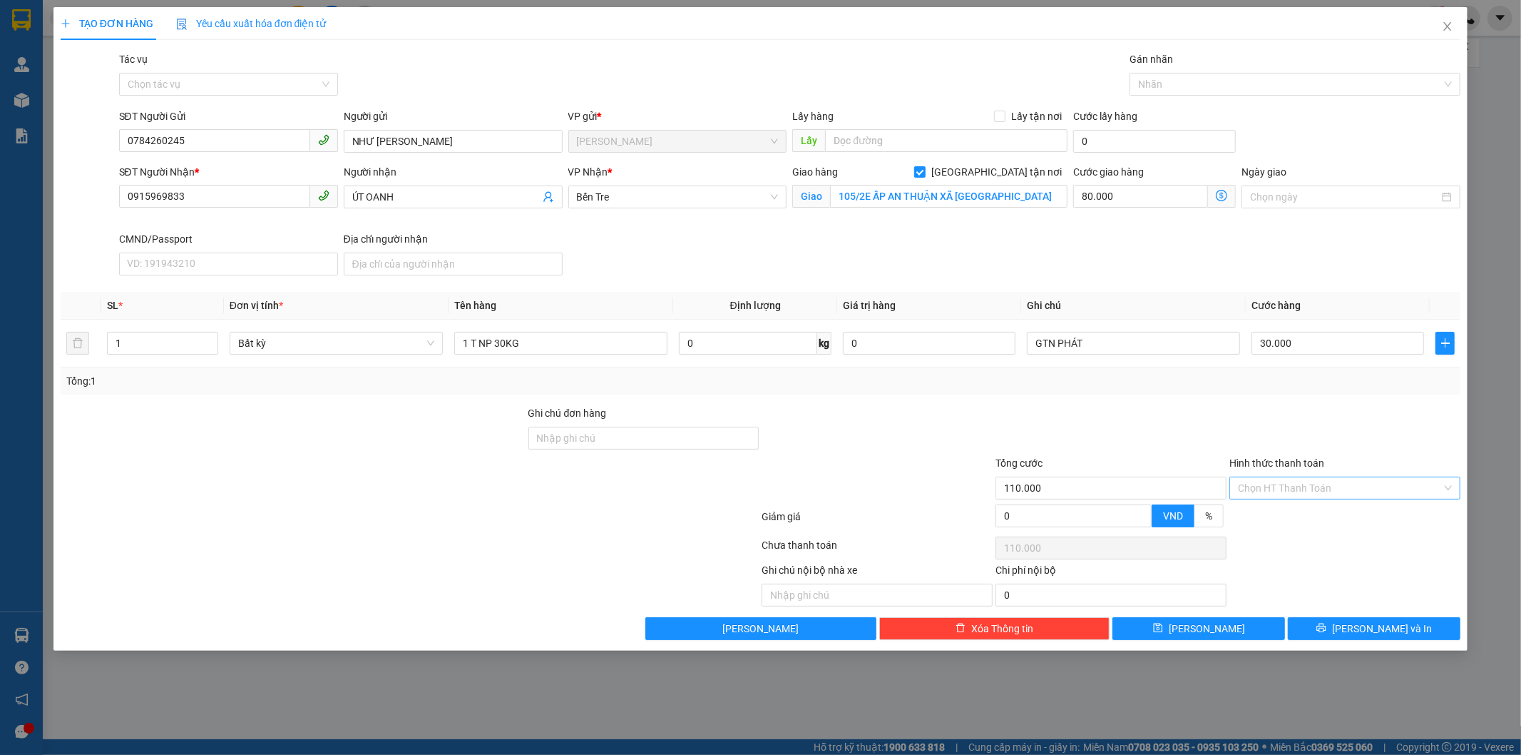
click at [1278, 481] on input "Hình thức thanh toán" at bounding box center [1340, 487] width 204 height 21
click at [1293, 518] on div "Tại văn phòng" at bounding box center [1346, 517] width 214 height 16
type input "0"
click at [1145, 68] on div "Gán nhãn" at bounding box center [1295, 61] width 331 height 21
click at [1165, 82] on div at bounding box center [1288, 84] width 310 height 17
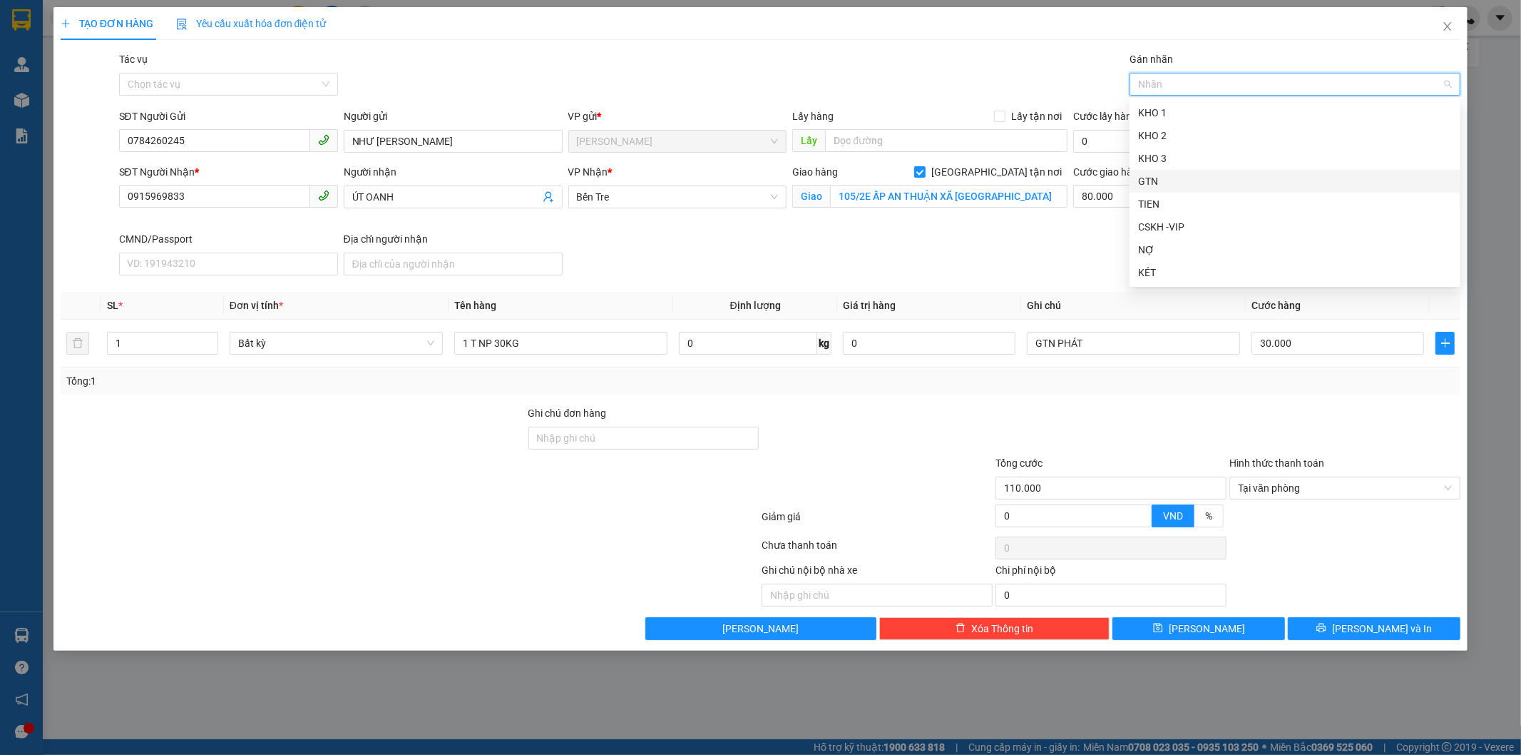
click at [1146, 174] on div "GTN" at bounding box center [1295, 181] width 314 height 16
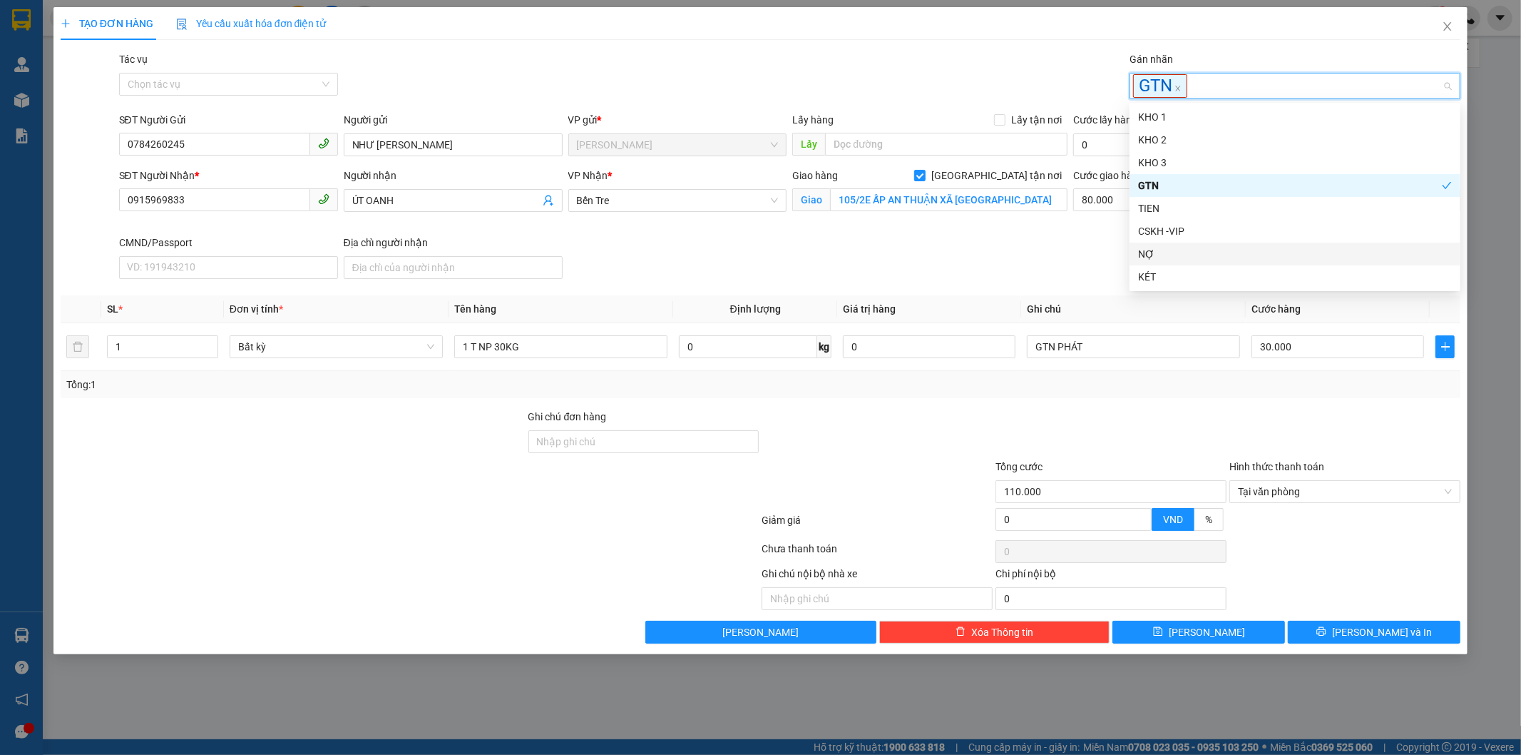
click at [1294, 405] on div "Transit Pickup Surcharge Ids Transit Deliver Surcharge Ids Transit Deliver Surc…" at bounding box center [761, 347] width 1401 height 592
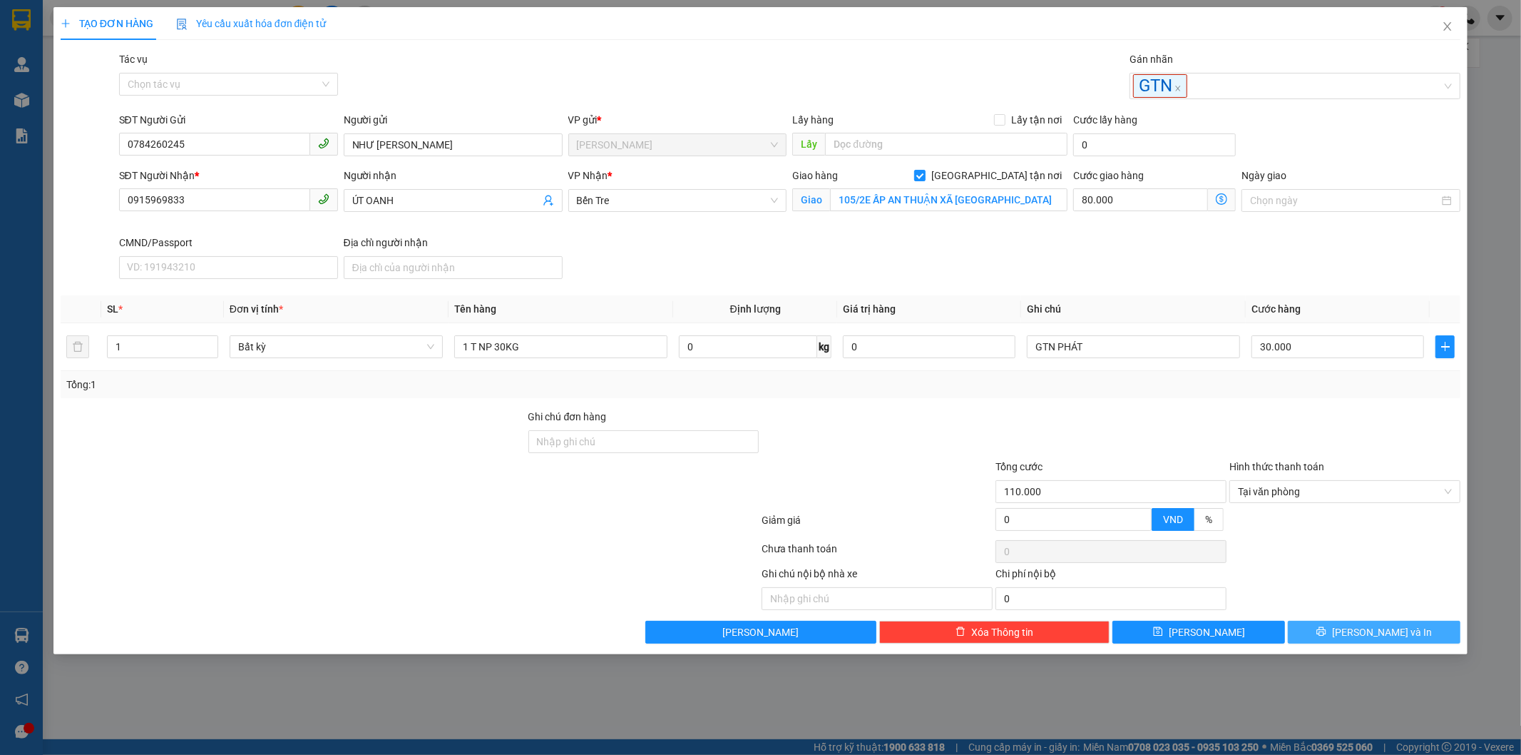
click at [1360, 628] on button "Lưu và In" at bounding box center [1374, 632] width 173 height 23
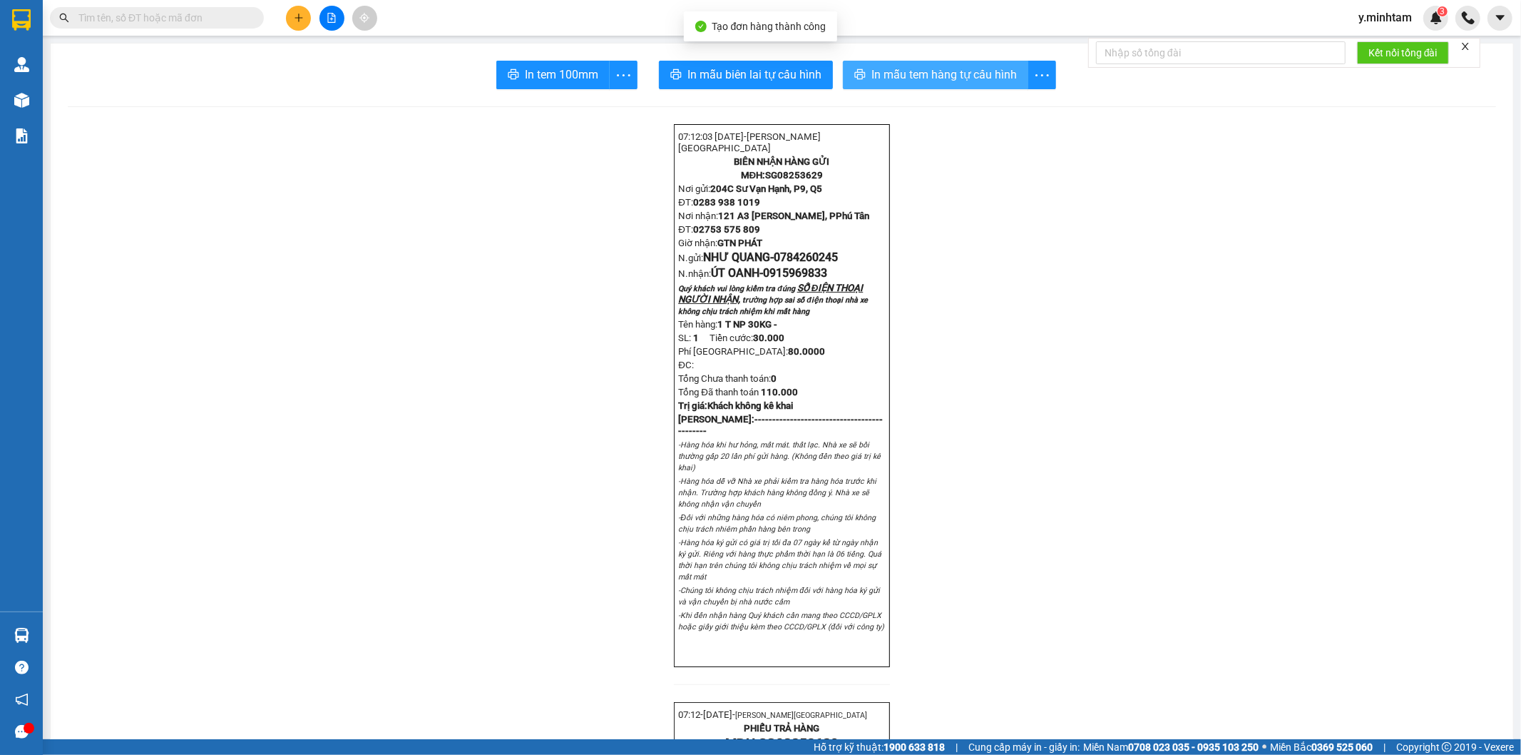
click at [924, 81] on span "In mẫu tem hàng tự cấu hình" at bounding box center [945, 75] width 146 height 18
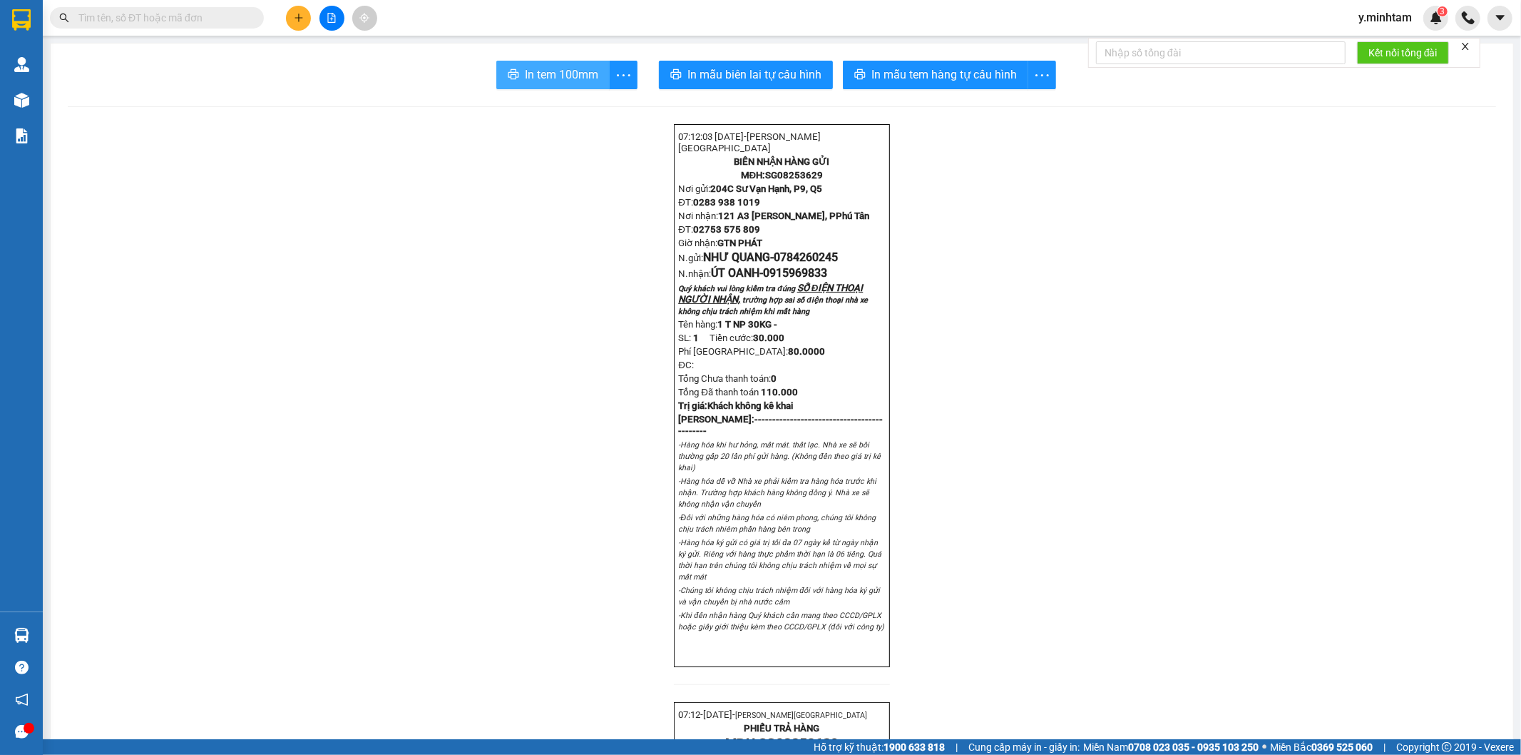
click at [558, 74] on span "In tem 100mm" at bounding box center [561, 75] width 73 height 18
click at [909, 65] on button "In mẫu tem hàng tự cấu hình" at bounding box center [935, 75] width 185 height 29
click at [549, 74] on span "In tem 100mm" at bounding box center [561, 75] width 73 height 18
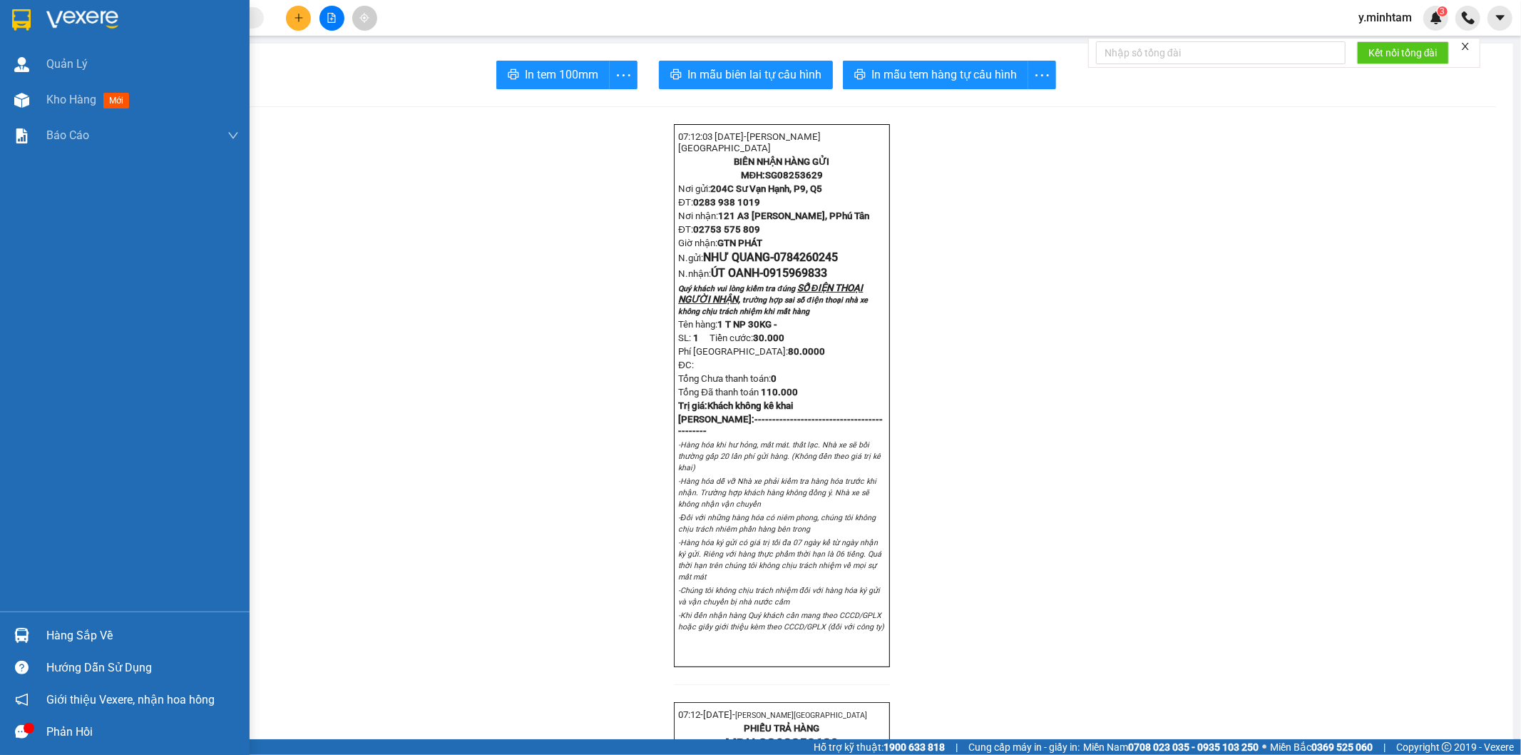
click at [59, 22] on img at bounding box center [82, 19] width 72 height 21
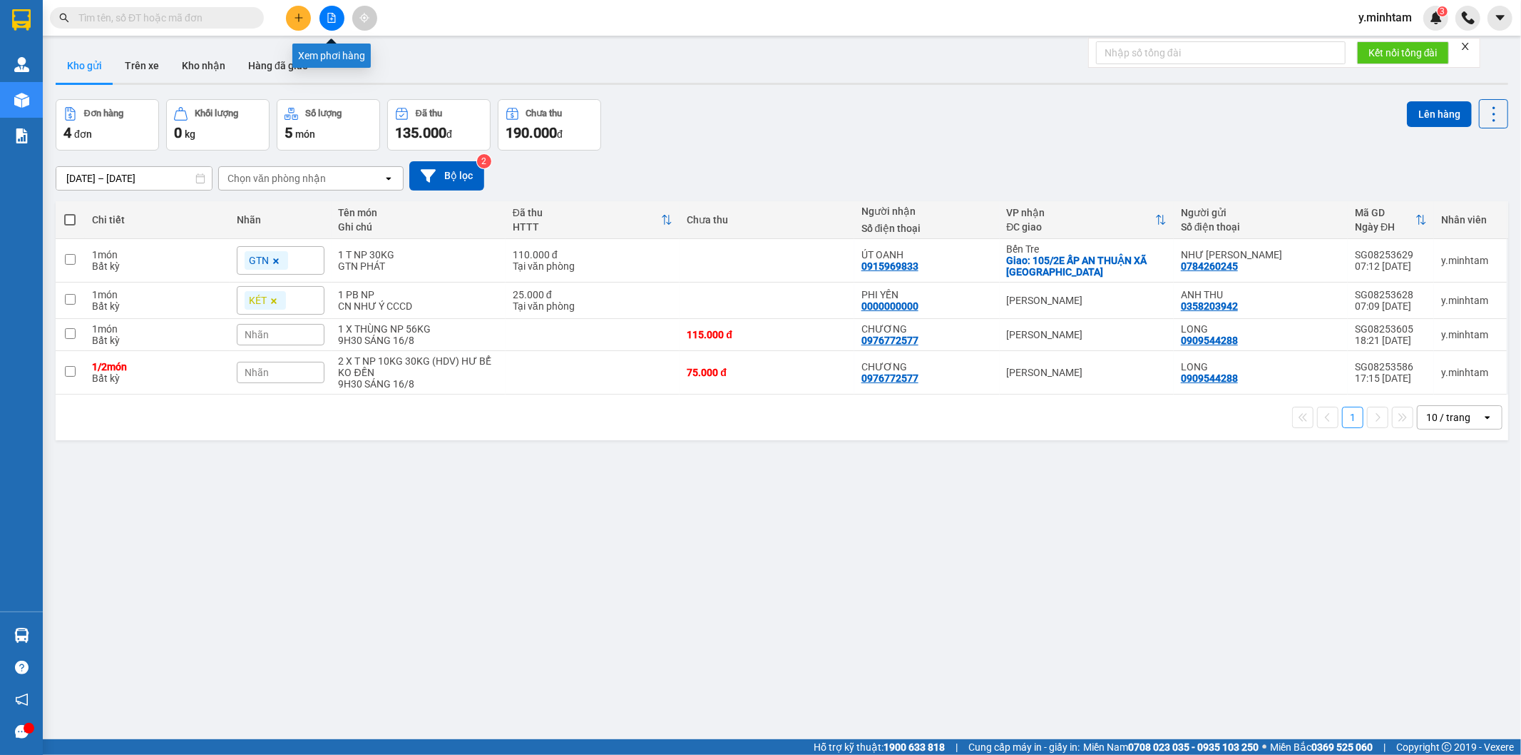
click at [326, 9] on button at bounding box center [332, 18] width 25 height 25
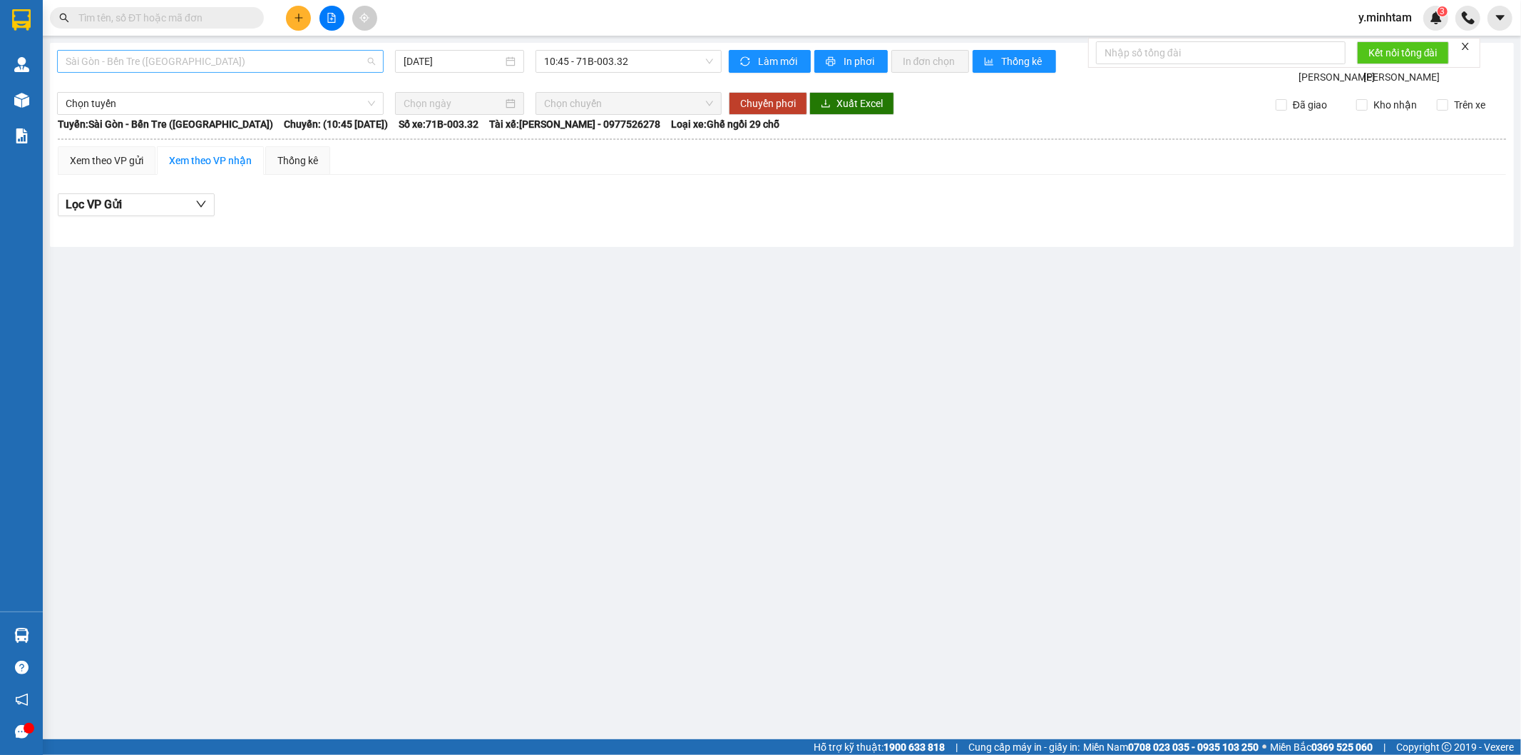
click at [180, 62] on span "Sài Gòn - Bến Tre (CN)" at bounding box center [221, 61] width 310 height 21
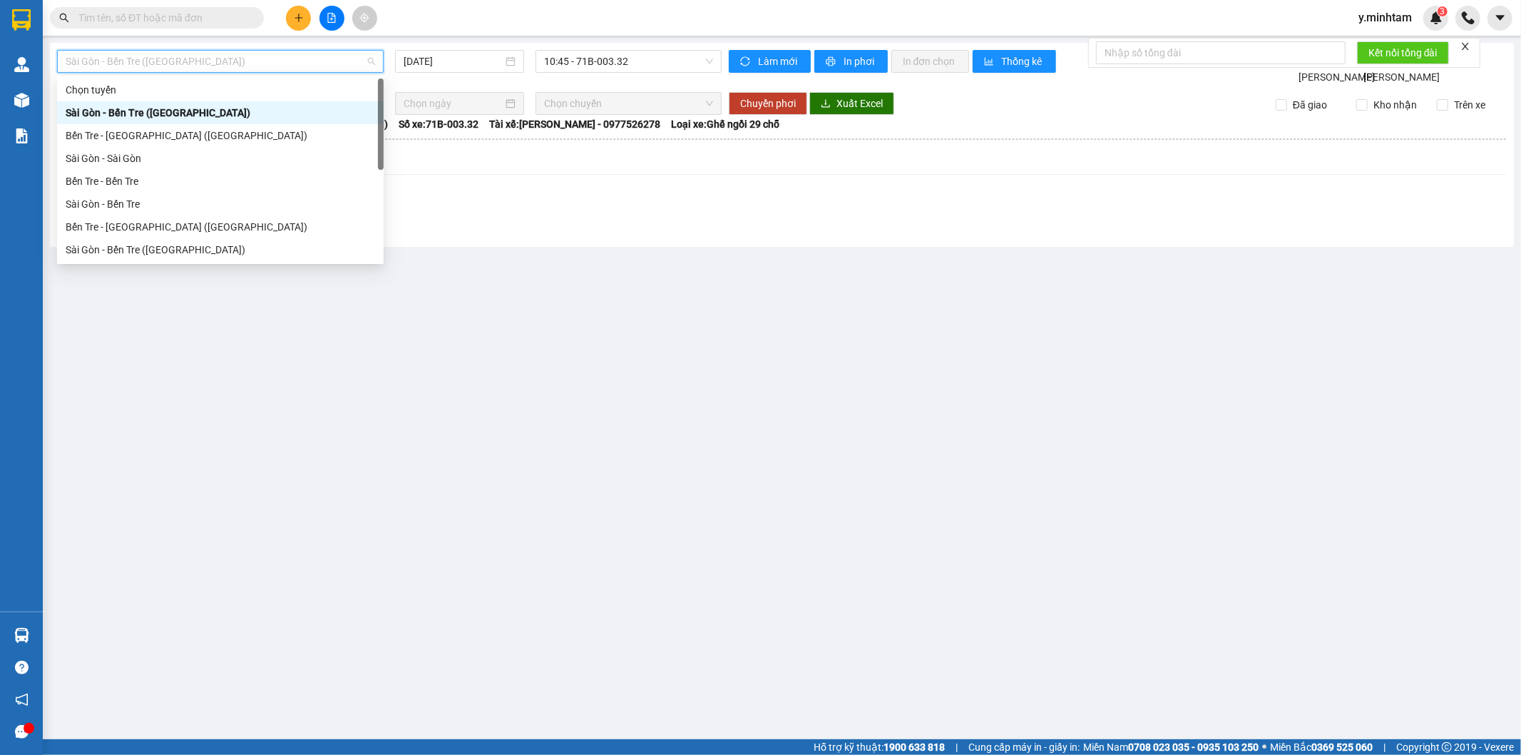
scroll to position [23, 0]
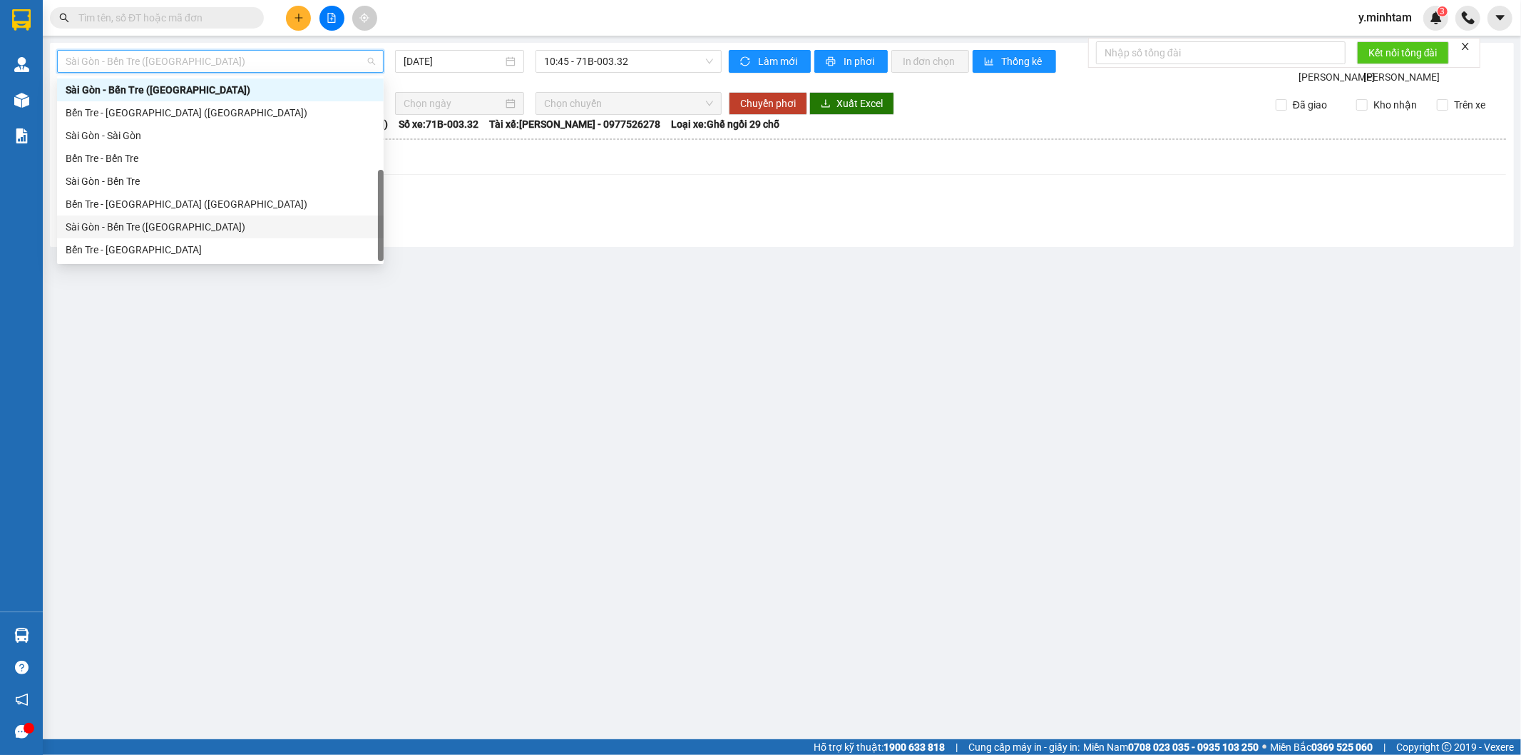
click at [116, 230] on div "Sài Gòn - Bến Tre (CT)" at bounding box center [221, 227] width 310 height 16
type input "[DATE]"
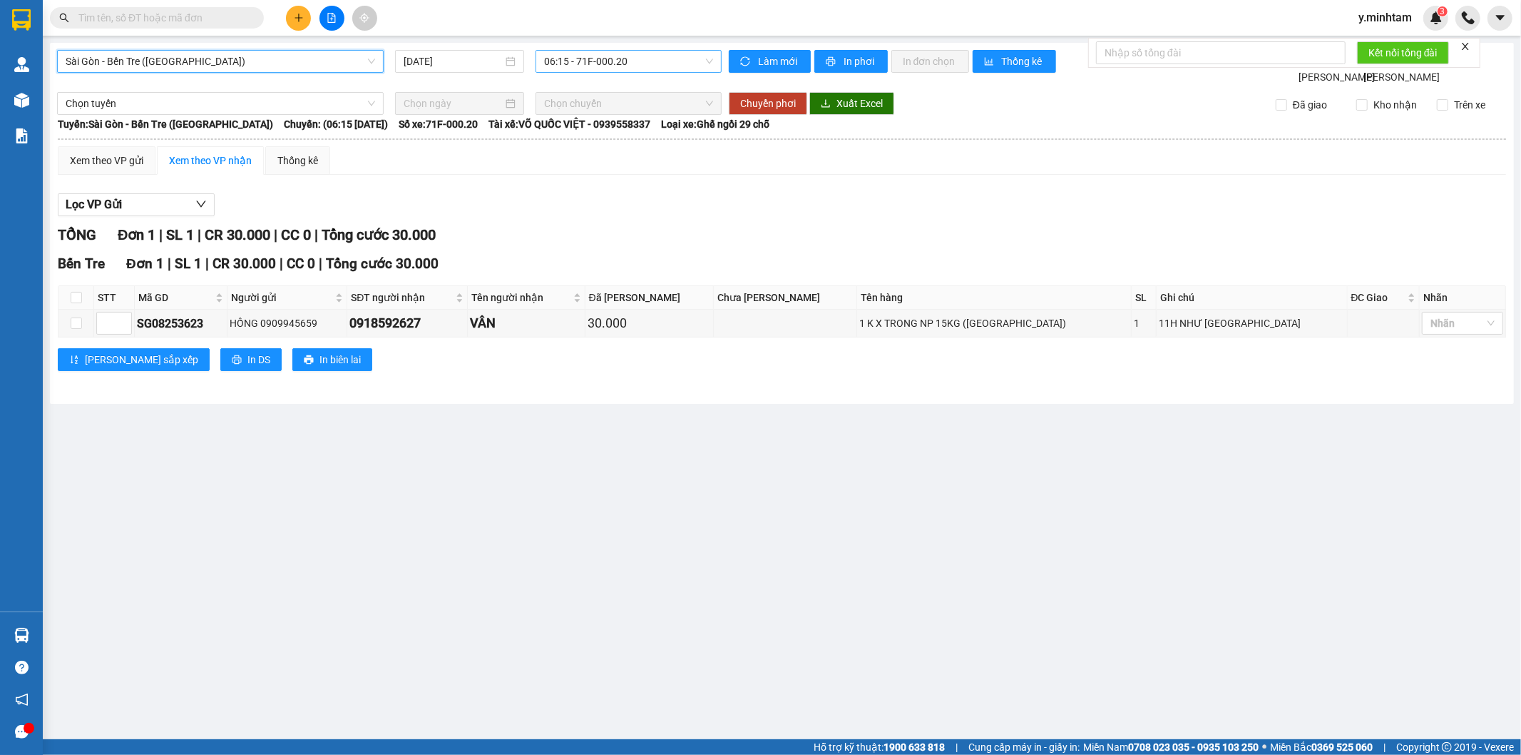
drag, startPoint x: 603, startPoint y: 63, endPoint x: 601, endPoint y: 70, distance: 7.4
click at [603, 64] on span "06:15 - 71F-000.20" at bounding box center [628, 61] width 168 height 21
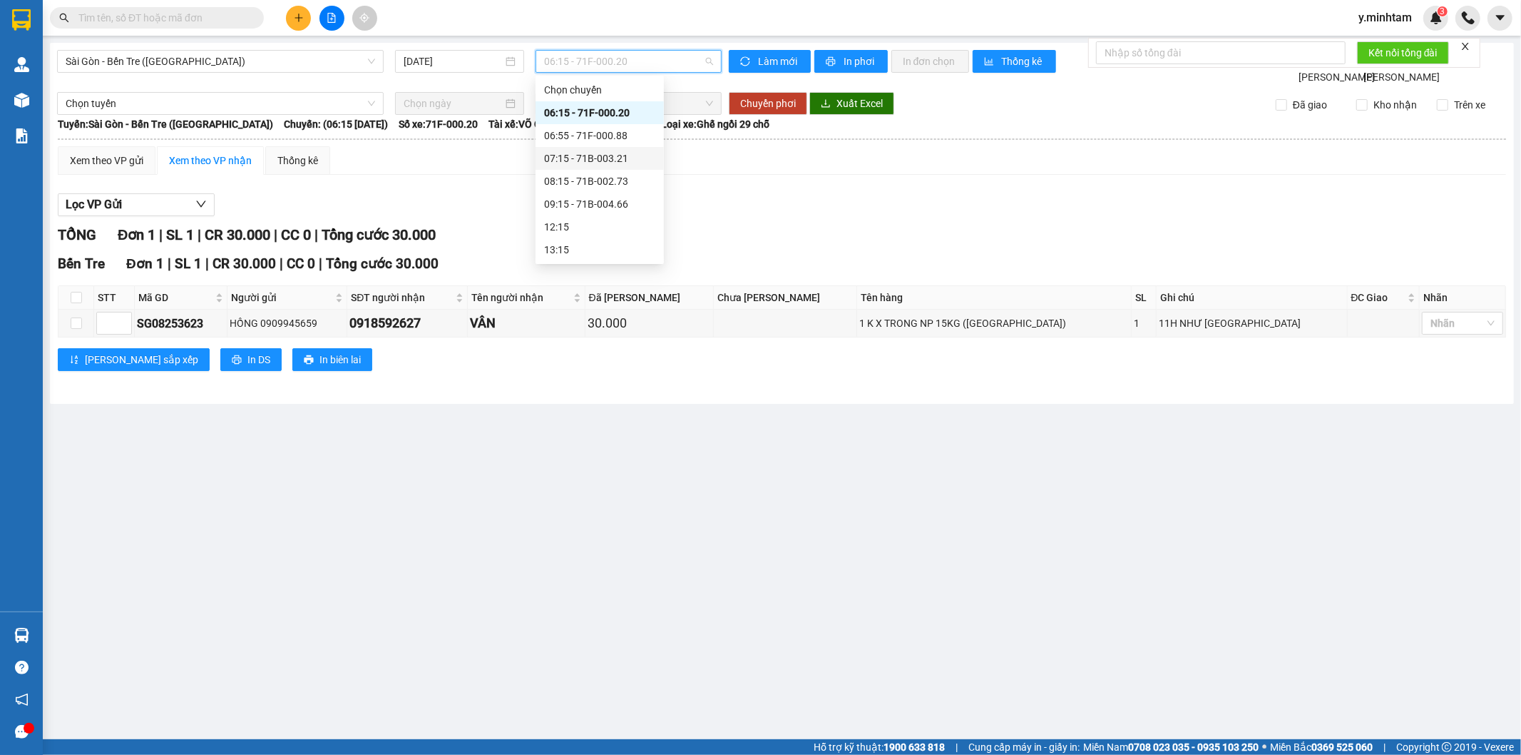
click at [598, 160] on div "07:15 - 71B-003.21" at bounding box center [599, 158] width 111 height 16
